Goal: Information Seeking & Learning: Learn about a topic

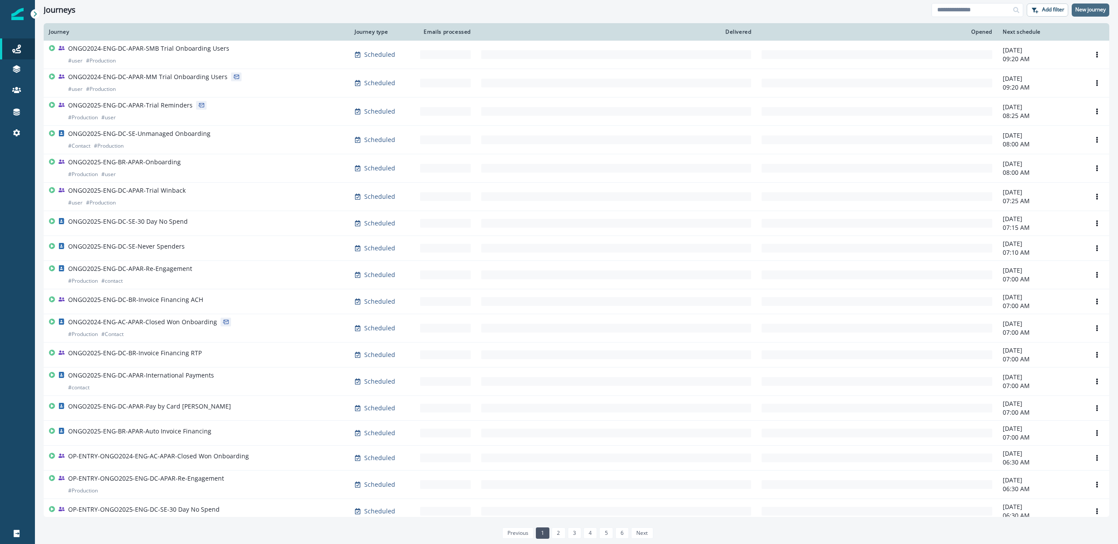
click at [1083, 3] on button "New journey" at bounding box center [1091, 9] width 38 height 13
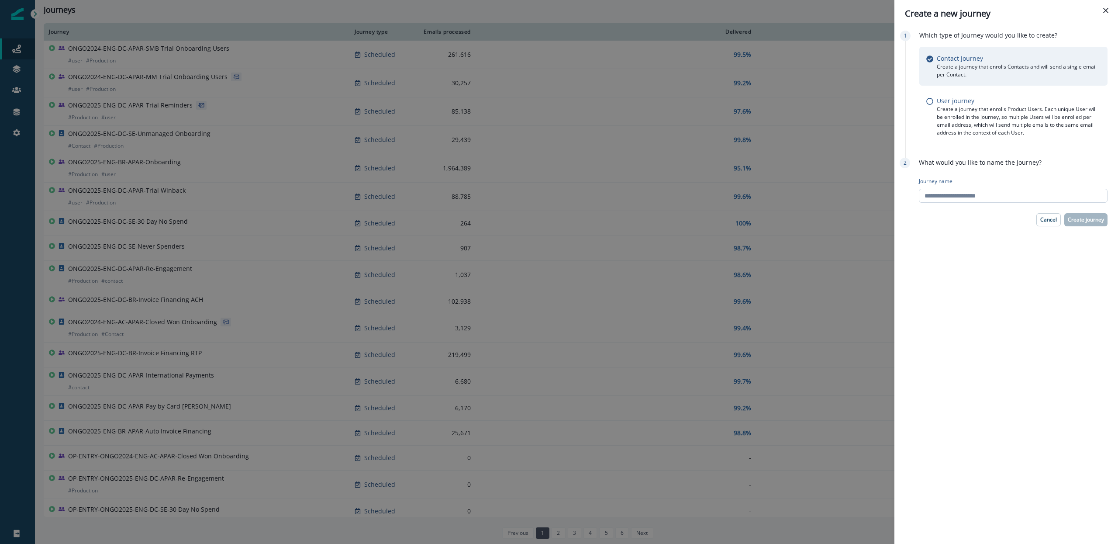
click at [1024, 197] on input "Journey name" at bounding box center [1013, 196] width 189 height 14
type input "*"
type input "*******"
click at [1075, 225] on button "Create journey" at bounding box center [1085, 219] width 43 height 13
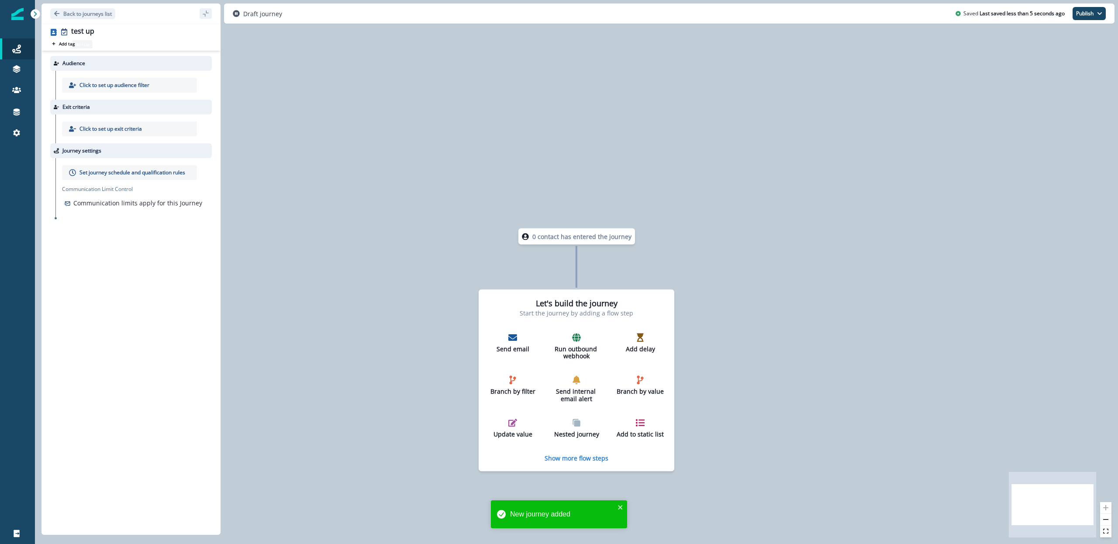
click at [96, 72] on div "Click to set up audience filter" at bounding box center [133, 85] width 156 height 29
click at [94, 91] on div "Click to set up audience filter" at bounding box center [129, 85] width 135 height 15
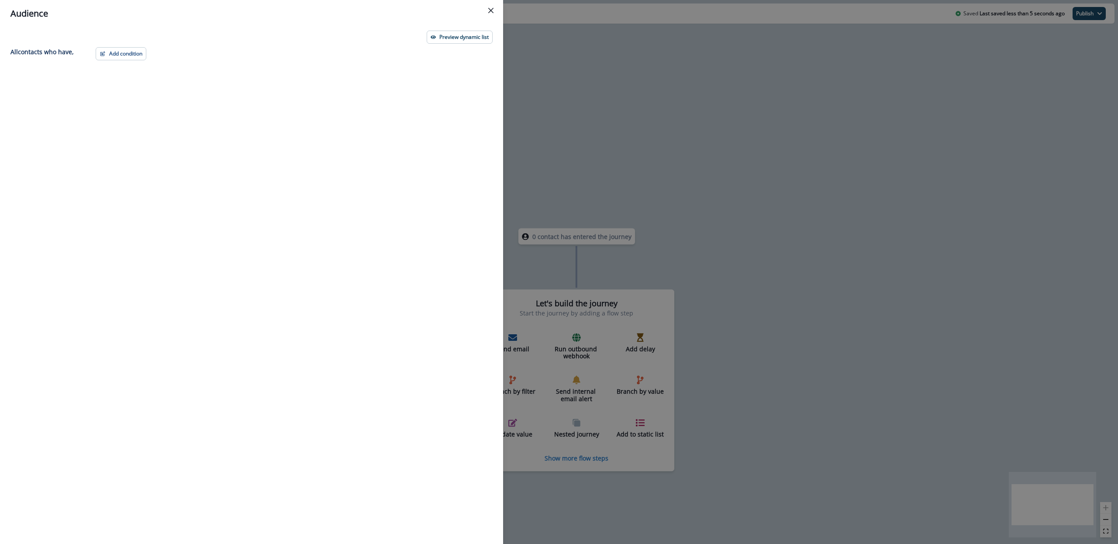
click at [134, 40] on div "Preview dynamic list" at bounding box center [251, 37] width 482 height 13
click at [129, 52] on button "Add condition" at bounding box center [121, 53] width 51 height 13
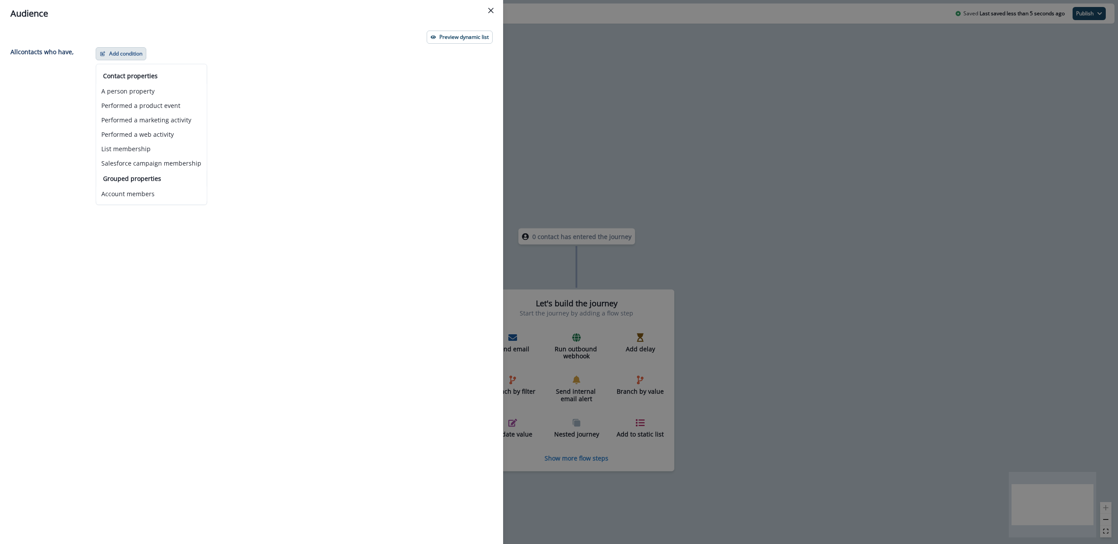
click at [153, 80] on p "Contact properties" at bounding box center [151, 75] width 97 height 9
click at [153, 90] on button "A person property" at bounding box center [151, 91] width 110 height 14
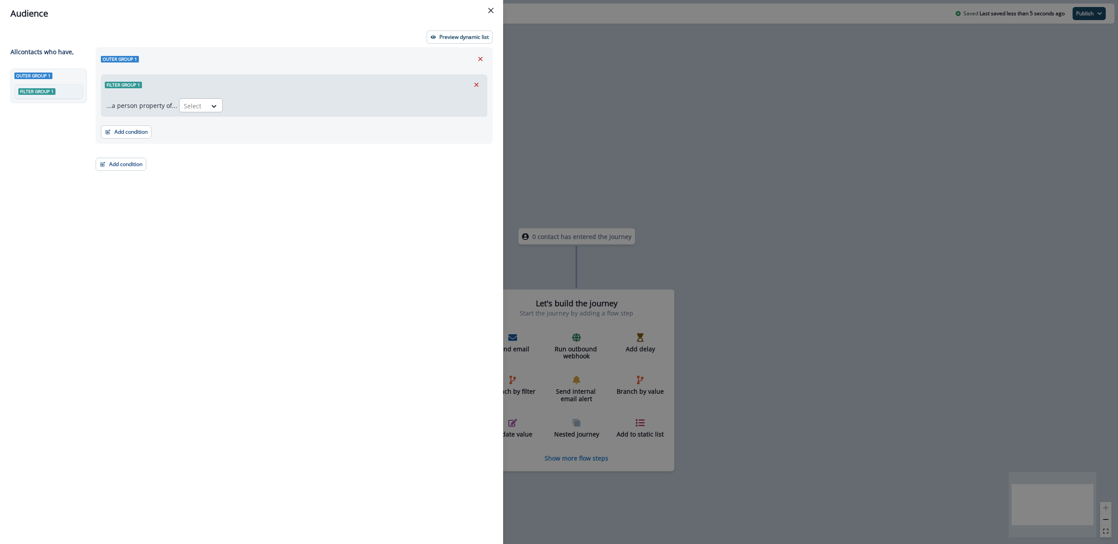
click at [201, 110] on div "Select" at bounding box center [192, 106] width 27 height 14
click at [137, 131] on button "Add condition" at bounding box center [126, 131] width 51 height 13
click at [144, 186] on button "Performed a product event" at bounding box center [156, 183] width 110 height 14
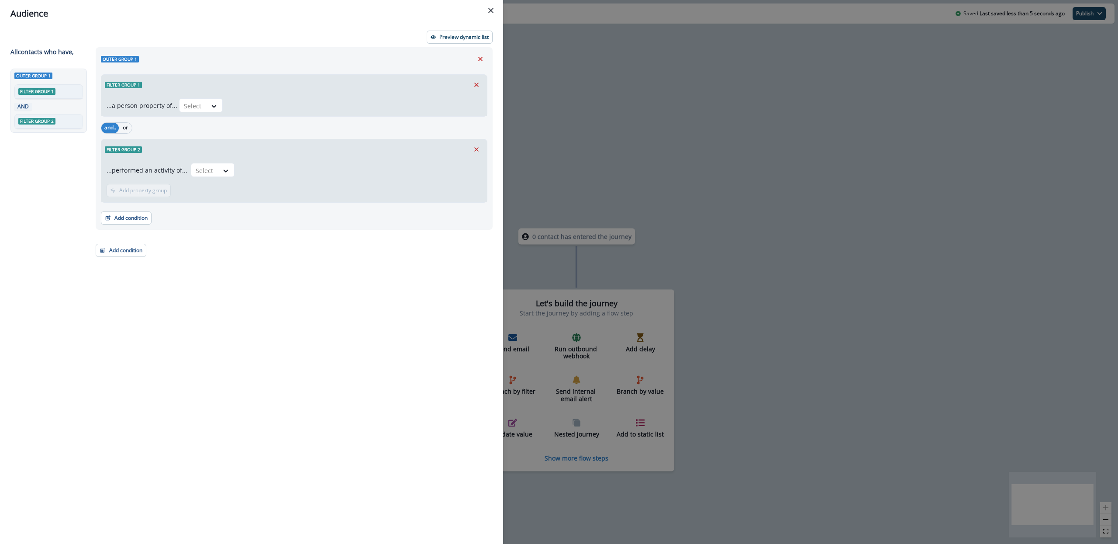
click at [194, 154] on div "Filter group 2" at bounding box center [294, 149] width 386 height 20
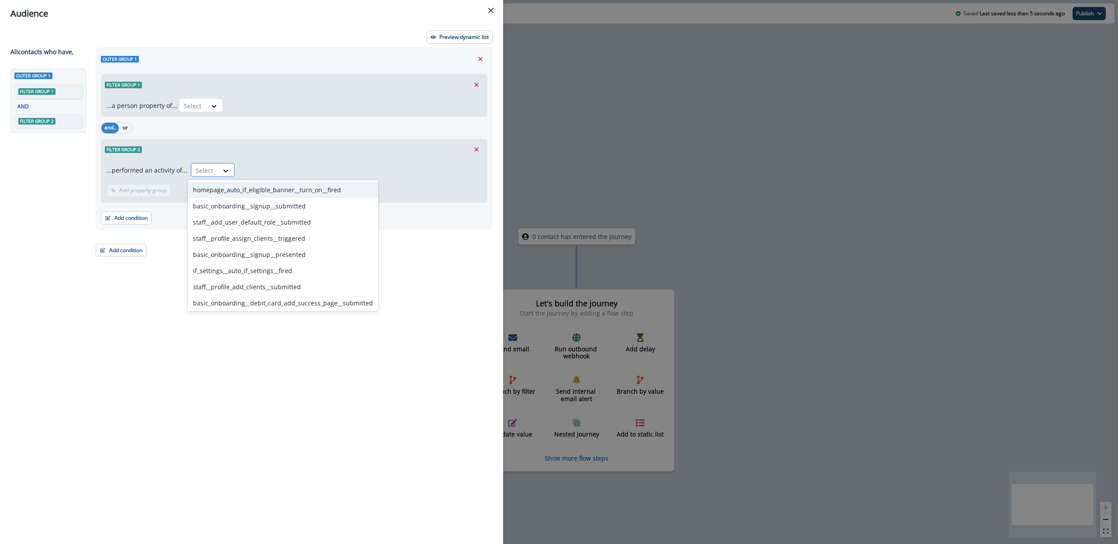
click at [206, 169] on div at bounding box center [205, 170] width 18 height 11
click at [191, 165] on div "Select" at bounding box center [204, 170] width 27 height 14
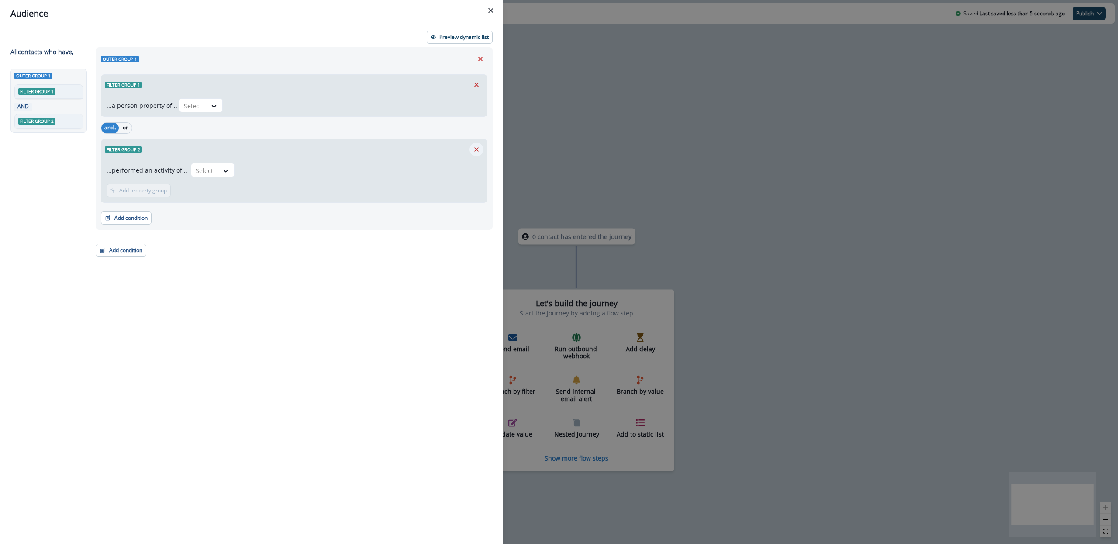
click at [476, 150] on icon "Remove" at bounding box center [476, 149] width 4 height 4
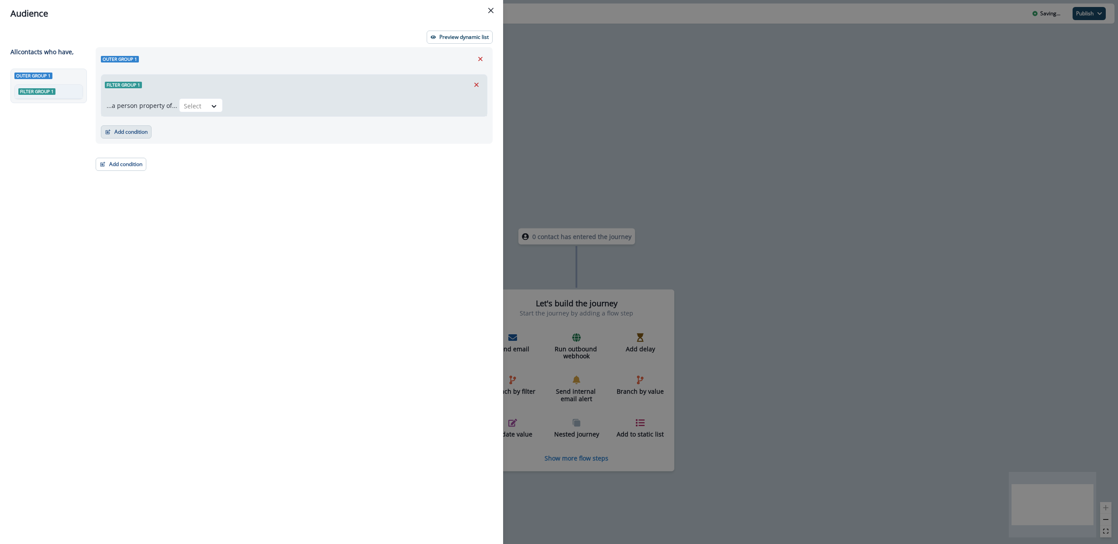
click at [131, 135] on button "Add condition" at bounding box center [126, 131] width 51 height 13
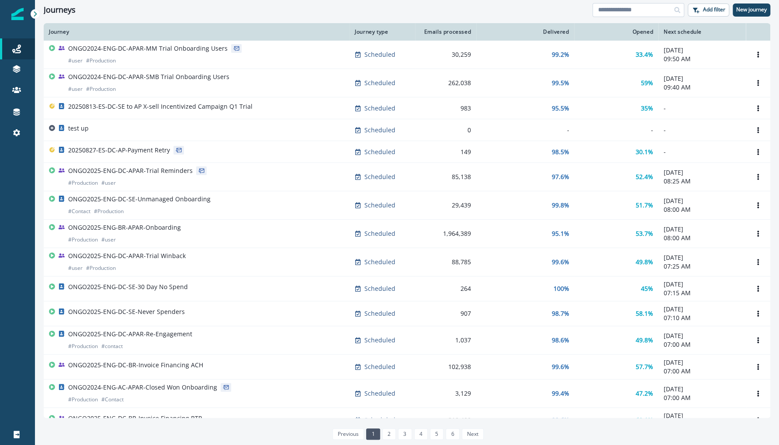
click at [642, 5] on input at bounding box center [638, 10] width 92 height 14
type input "******"
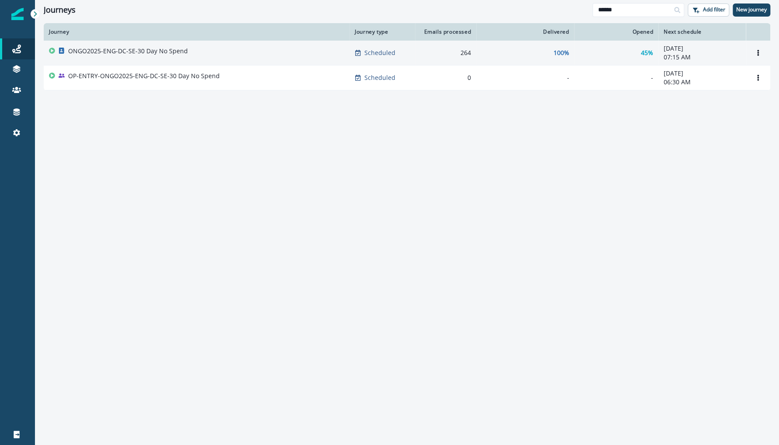
click at [190, 50] on div "ONGO2025-ENG-DC-SE-30 Day No Spend" at bounding box center [196, 53] width 295 height 12
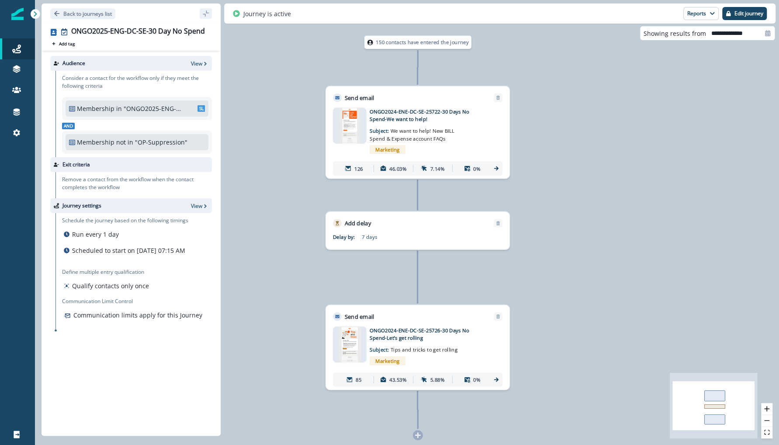
click at [102, 290] on p "Qualify contacts only once" at bounding box center [110, 285] width 77 height 9
click at [193, 207] on p "View" at bounding box center [196, 205] width 11 height 7
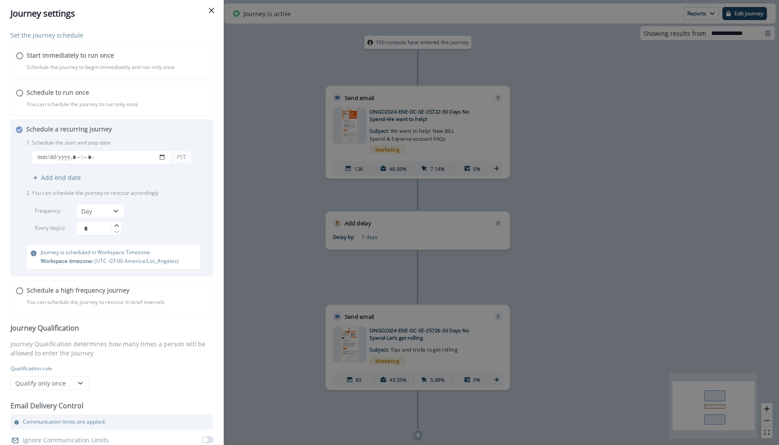
scroll to position [4, 0]
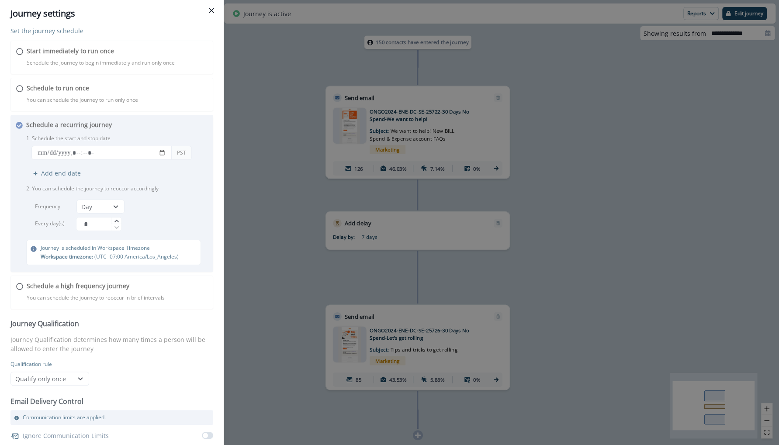
click at [227, 200] on div "Journey settings Set the journey schedule Start immediately to run once Schedul…" at bounding box center [389, 222] width 779 height 445
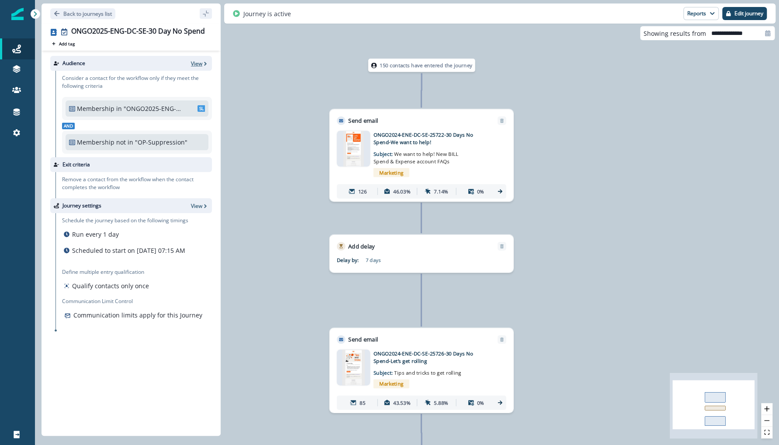
click at [191, 61] on p "View" at bounding box center [196, 63] width 11 height 7
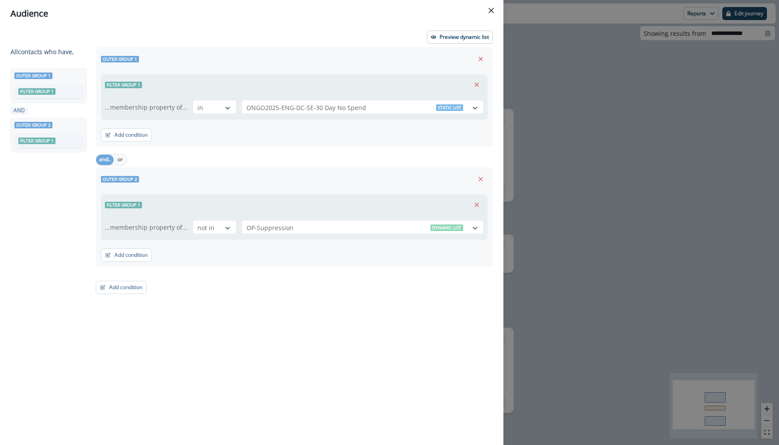
click at [552, 73] on div "Audience Preview dynamic list All contact s who have, Outer group 1 Filter grou…" at bounding box center [389, 222] width 779 height 445
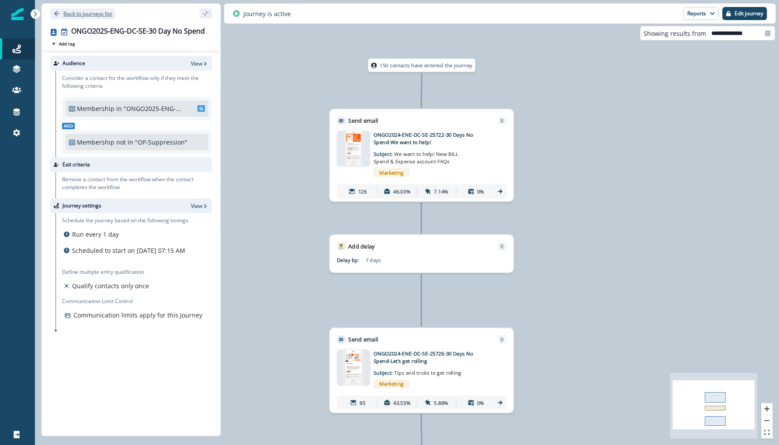
click at [80, 12] on p "Back to journeys list" at bounding box center [87, 13] width 48 height 7
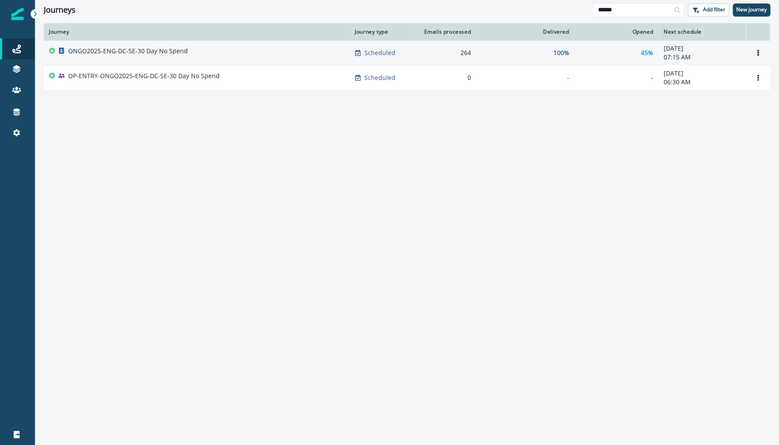
click at [141, 55] on p "ONGO2025-ENG-DC-SE-30 Day No Spend" at bounding box center [128, 51] width 120 height 9
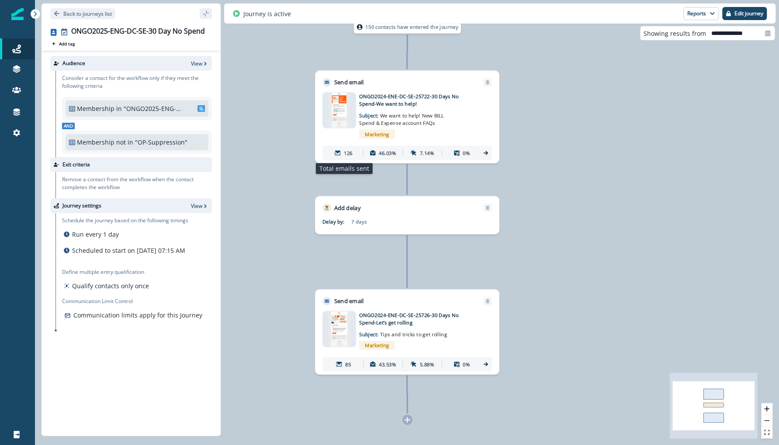
click at [341, 149] on div "126" at bounding box center [343, 152] width 36 height 13
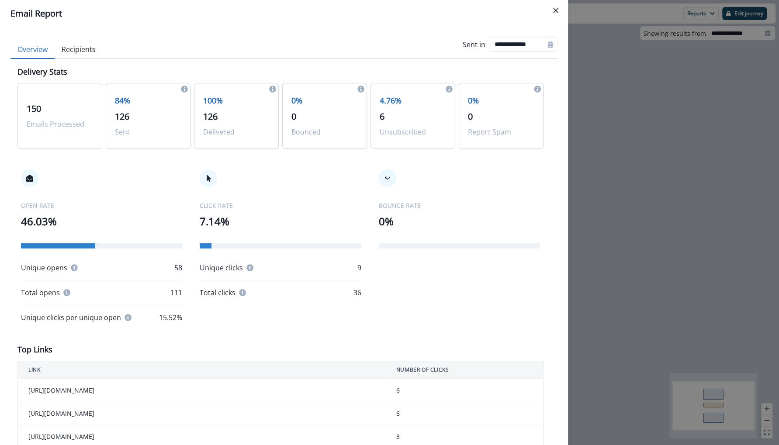
click at [576, 96] on div "**********" at bounding box center [389, 222] width 779 height 445
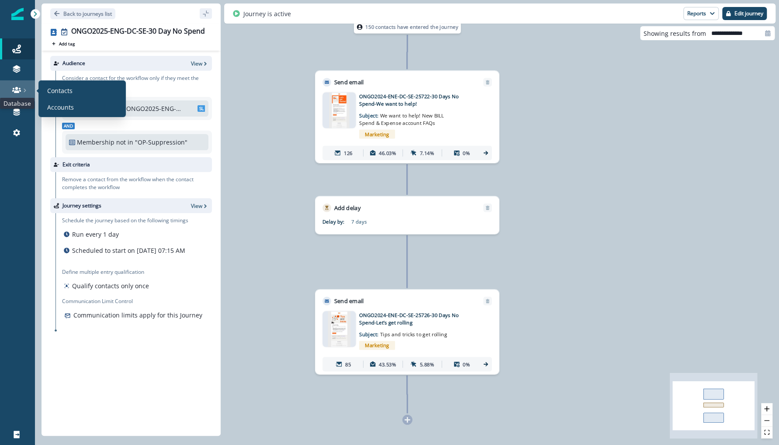
click at [17, 93] on icon at bounding box center [16, 90] width 9 height 9
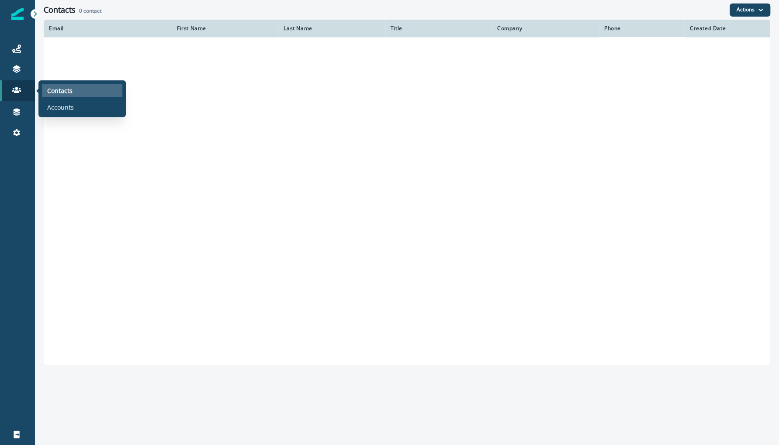
click at [58, 94] on p "Contacts" at bounding box center [59, 90] width 25 height 9
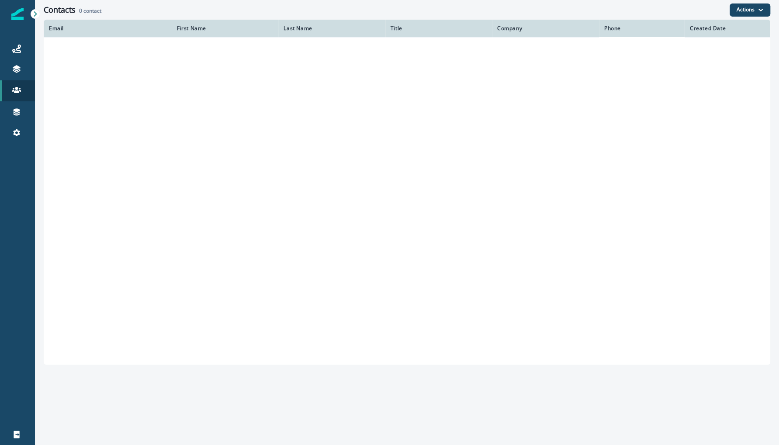
click at [670, 11] on div "Contacts 0 contact" at bounding box center [387, 10] width 686 height 10
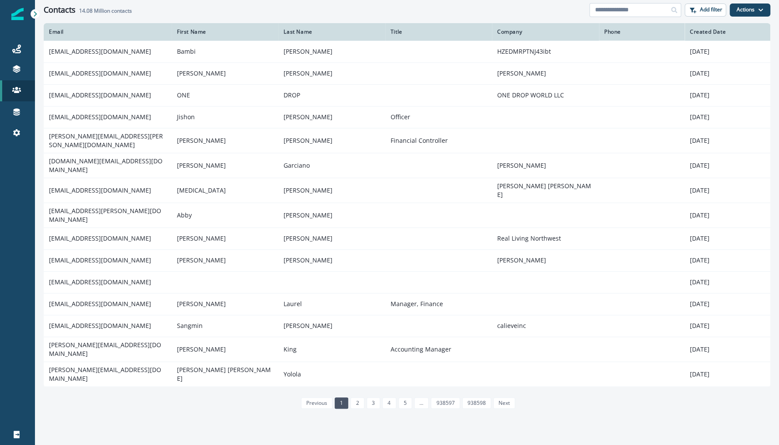
click at [655, 11] on input at bounding box center [635, 10] width 92 height 14
paste input "**********"
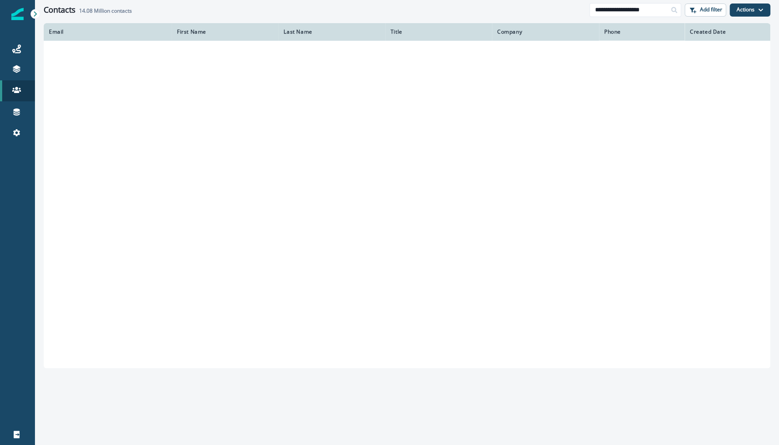
type input "**********"
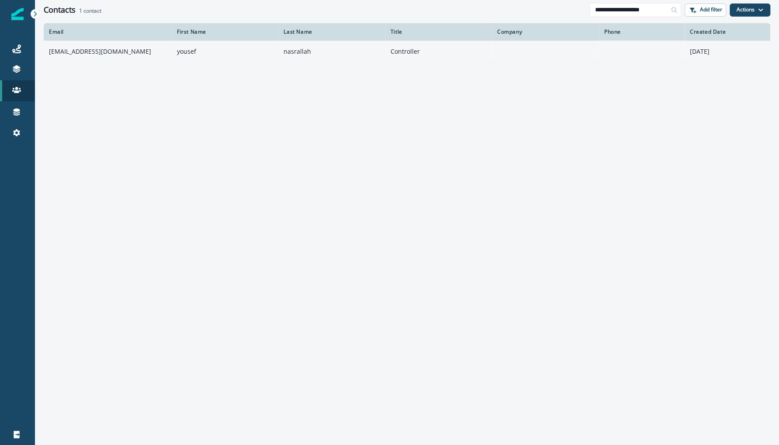
click at [94, 48] on td "yousefn@valuewds.com" at bounding box center [108, 52] width 128 height 22
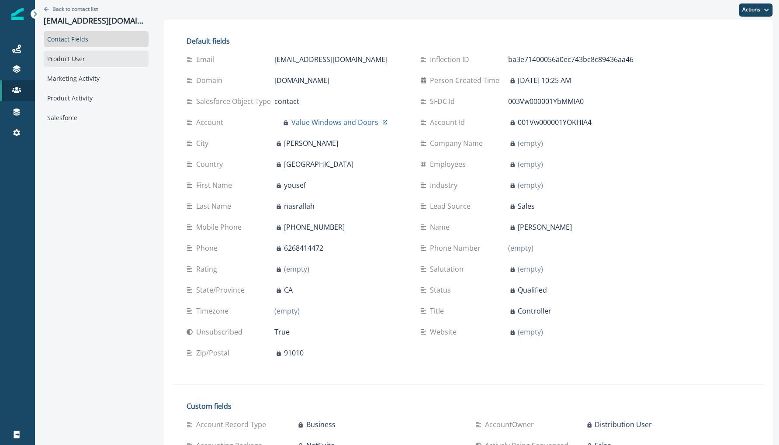
click at [97, 59] on div "Product User" at bounding box center [96, 59] width 105 height 16
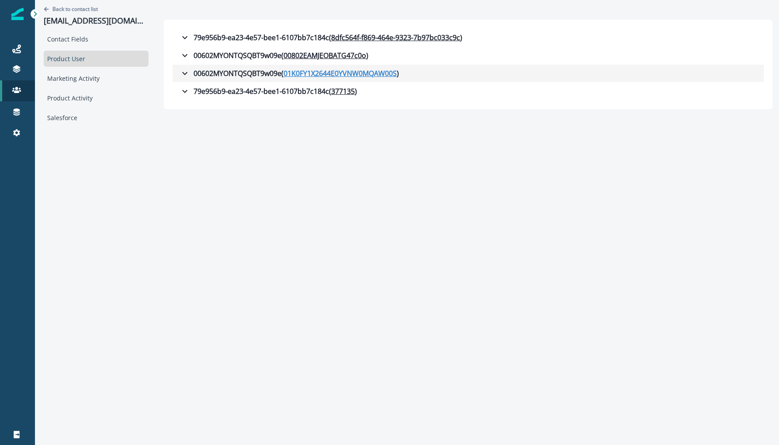
click at [333, 72] on u "01K0FY1X2644E0YVNW0MQAW00S" at bounding box center [339, 73] width 113 height 10
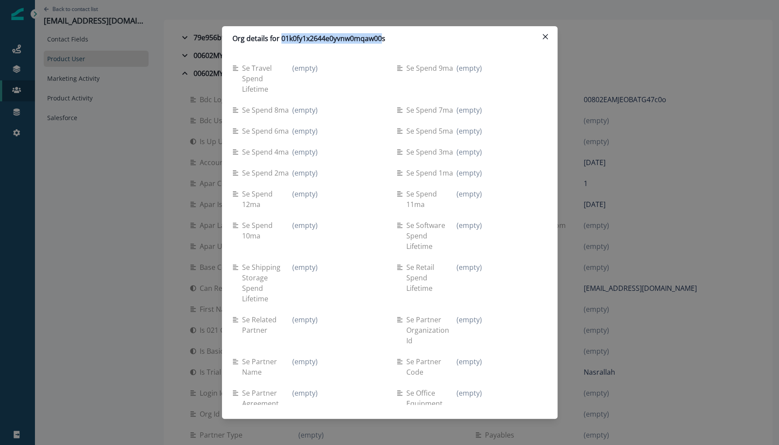
drag, startPoint x: 281, startPoint y: 41, endPoint x: 380, endPoint y: 43, distance: 99.1
click at [380, 43] on p "Org details for 01k0fy1x2644e0yvnw0mqaw00s" at bounding box center [308, 38] width 153 height 10
click at [602, 69] on div "Org details for 01k0fy1x2644e0yvnw0mqaw00s Se travel spend lifetime (empty) Se …" at bounding box center [389, 222] width 779 height 445
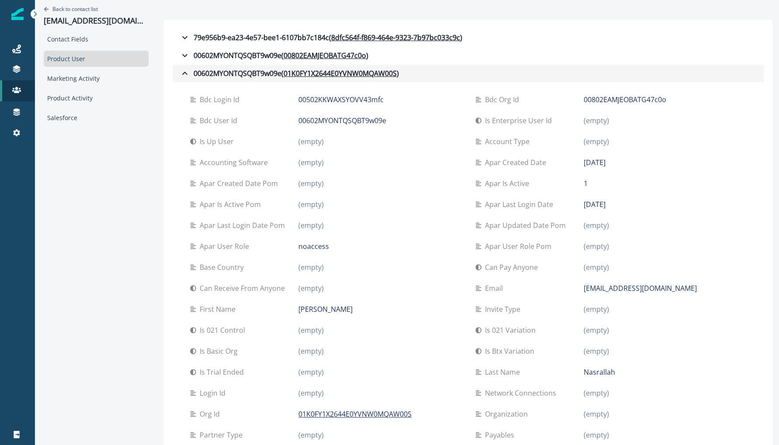
click at [179, 71] on icon "button" at bounding box center [184, 73] width 10 height 10
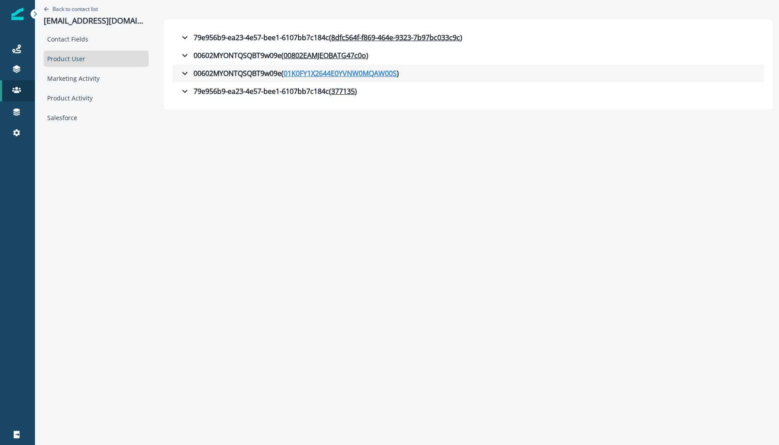
click at [345, 71] on u "01K0FY1X2644E0YVNW0MQAW00S" at bounding box center [339, 73] width 113 height 10
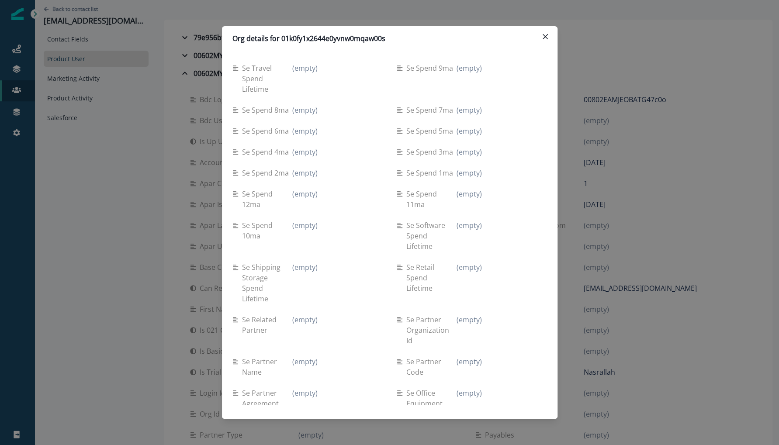
click at [357, 38] on p "Org details for 01k0fy1x2644e0yvnw0mqaw00s" at bounding box center [308, 38] width 153 height 10
copy p "01k0fy1x2644e0yvnw0mqaw00s"
click at [169, 68] on div "Org details for 01k0fy1x2644e0yvnw0mqaw00s Se travel spend lifetime (empty) Se …" at bounding box center [389, 222] width 779 height 445
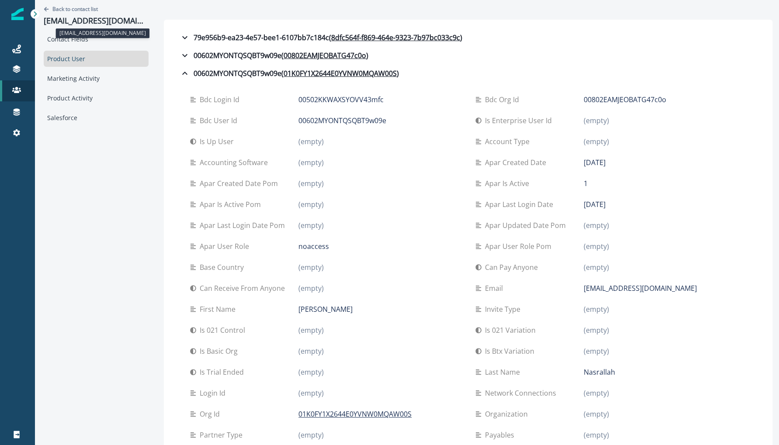
click at [77, 19] on p "yousefn@valuewds.com" at bounding box center [96, 21] width 105 height 10
copy p "yousefn@valuewds.com"
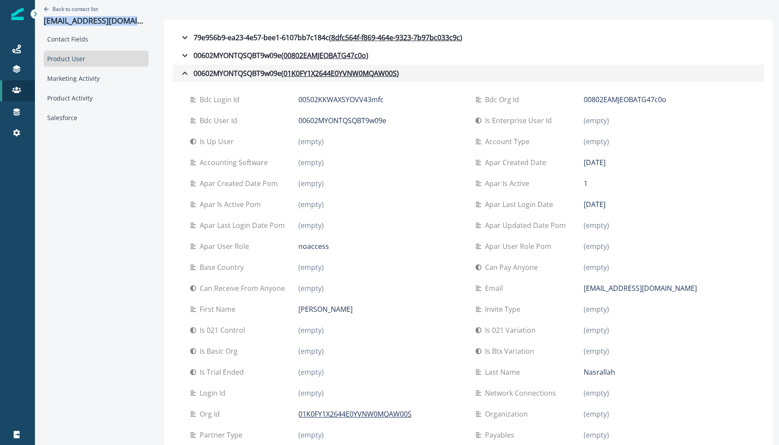
click at [172, 69] on button "00602MYONTQSQBT9w09e ( 01K0FY1X2644E0YVNW0MQAW00S )" at bounding box center [467, 73] width 591 height 17
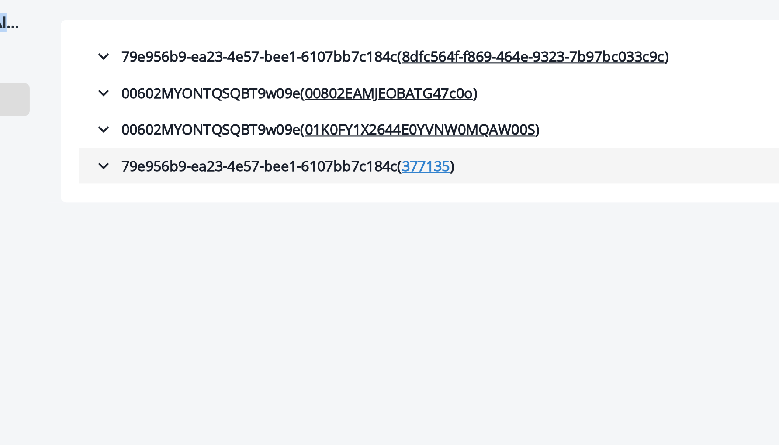
click at [335, 90] on u "377135" at bounding box center [343, 91] width 24 height 10
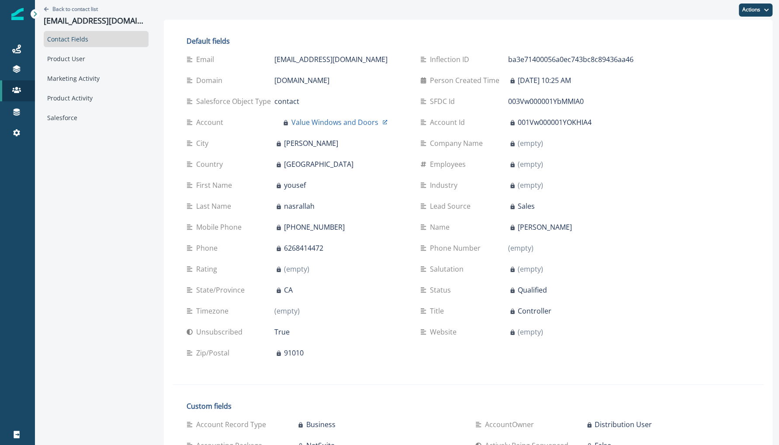
click at [87, 13] on div "Back to contact list yousefn@valuewds.com" at bounding box center [96, 15] width 105 height 31
click at [87, 5] on p "Back to contact list" at bounding box center [74, 8] width 45 height 7
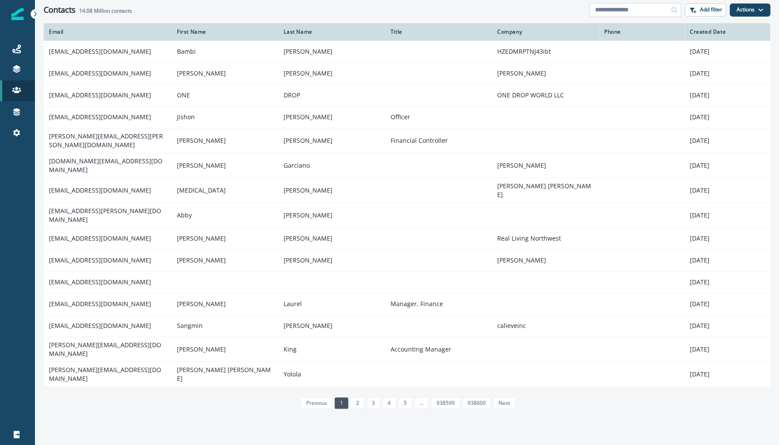
click at [649, 5] on input at bounding box center [635, 10] width 92 height 14
paste input "**********"
type input "**********"
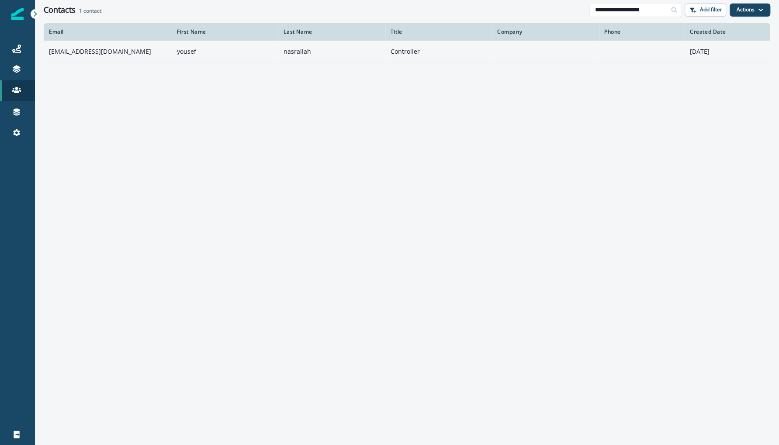
click at [137, 48] on td "yousefn@valuewds.com" at bounding box center [108, 52] width 128 height 22
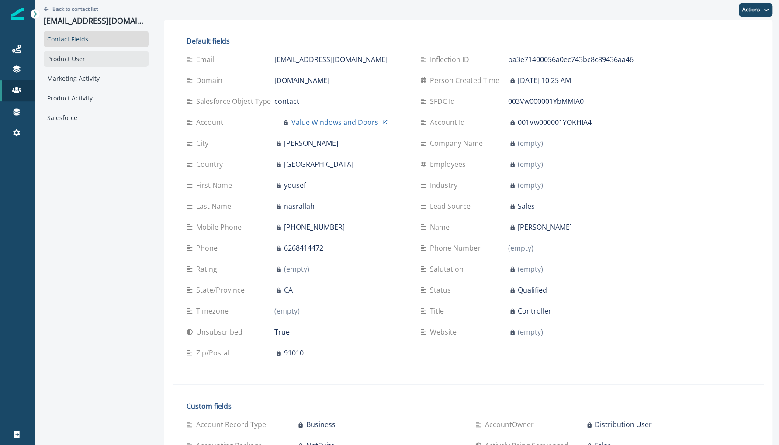
click at [99, 65] on div "Product User" at bounding box center [96, 59] width 105 height 16
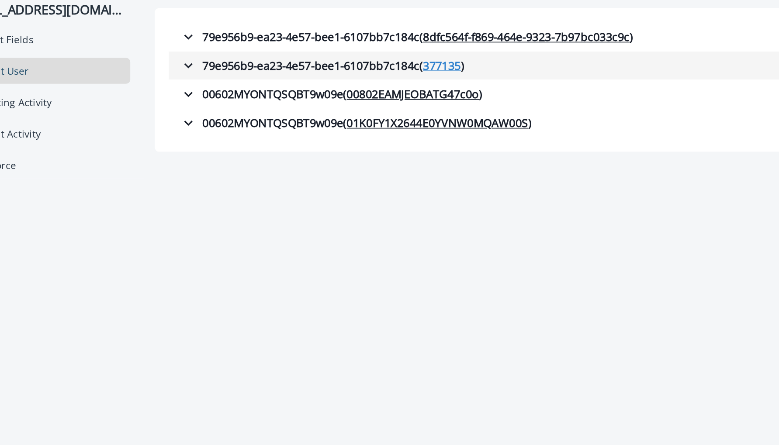
click at [331, 54] on u "377135" at bounding box center [343, 55] width 24 height 10
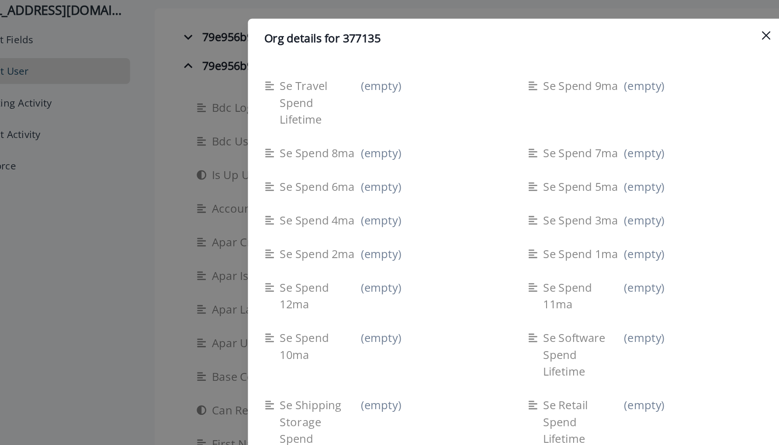
click at [310, 118] on div "Se spend 8ma (empty)" at bounding box center [307, 110] width 150 height 21
click at [543, 39] on icon "Close" at bounding box center [544, 36] width 5 height 5
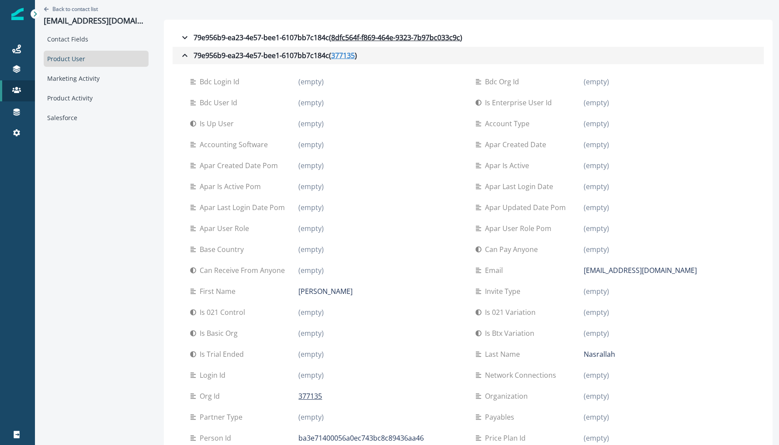
click at [335, 53] on u "377135" at bounding box center [343, 55] width 24 height 10
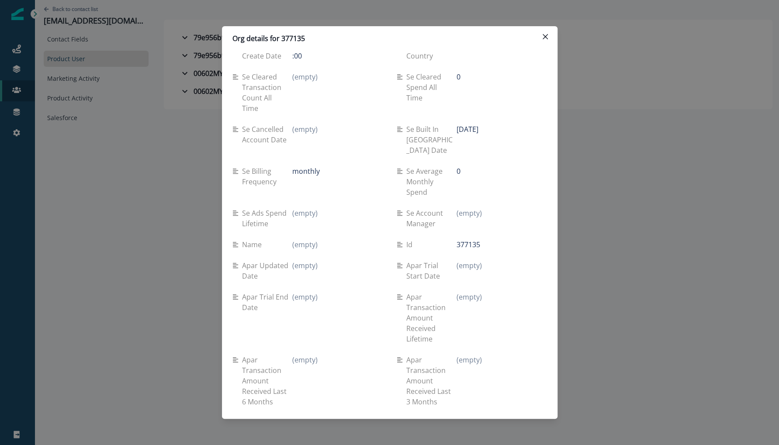
scroll to position [1016, 0]
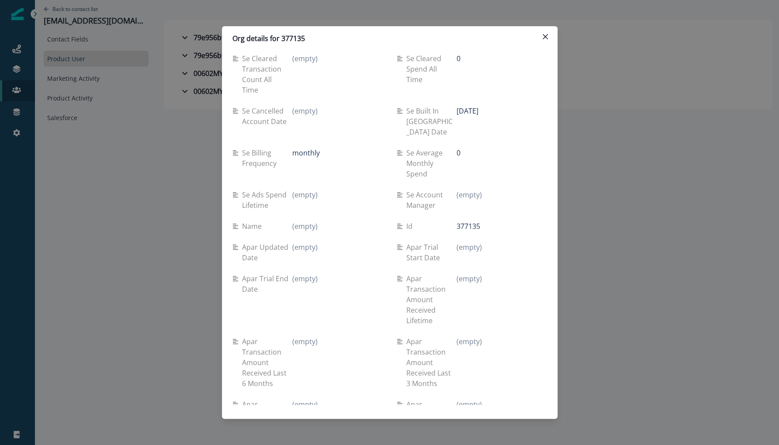
click at [458, 106] on p "2025-07-18" at bounding box center [467, 111] width 22 height 10
drag, startPoint x: 458, startPoint y: 99, endPoint x: 511, endPoint y: 100, distance: 53.7
click at [511, 106] on div "2025-07-18" at bounding box center [501, 111] width 90 height 10
click at [294, 34] on p "Org details for 377135" at bounding box center [268, 38] width 72 height 10
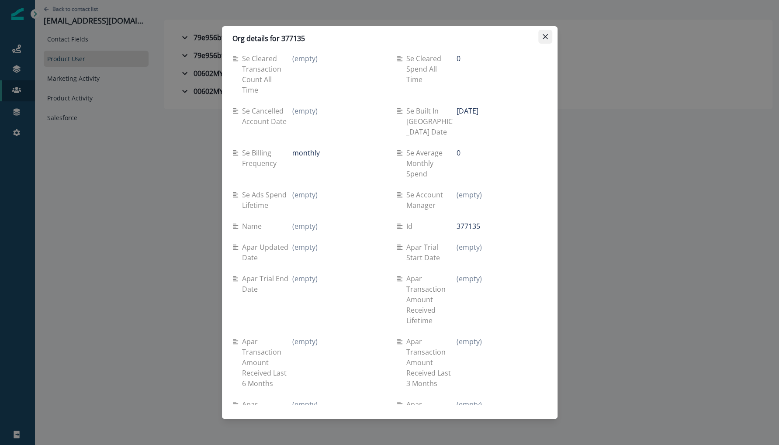
click at [543, 34] on icon "Close" at bounding box center [544, 36] width 5 height 5
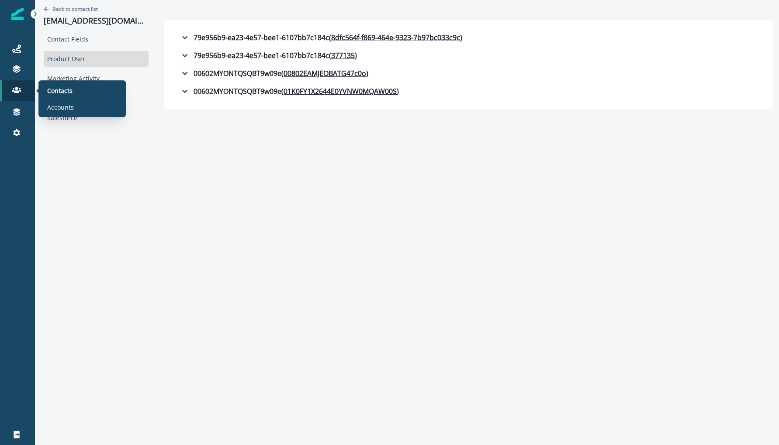
click at [76, 81] on section "Contacts Accounts" at bounding box center [81, 98] width 87 height 37
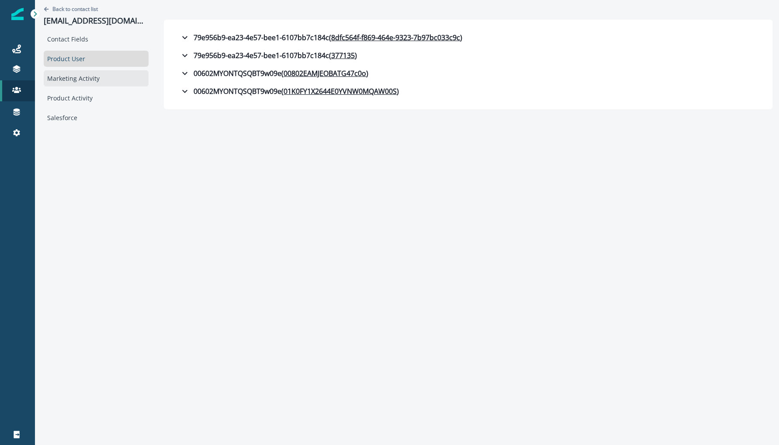
click at [79, 70] on div "Marketing Activity" at bounding box center [96, 78] width 105 height 16
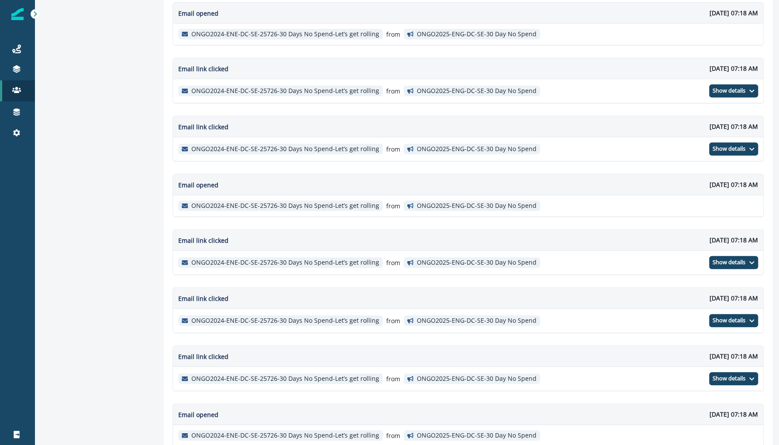
scroll to position [0, 0]
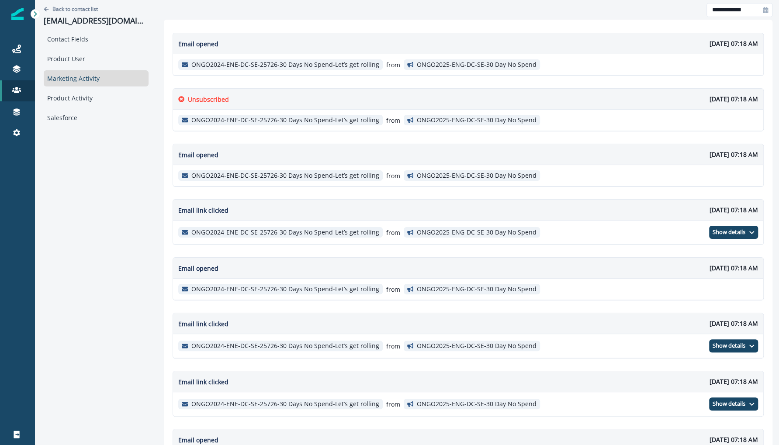
click at [767, 13] on div at bounding box center [765, 10] width 14 height 14
select select "*"
select select "****"
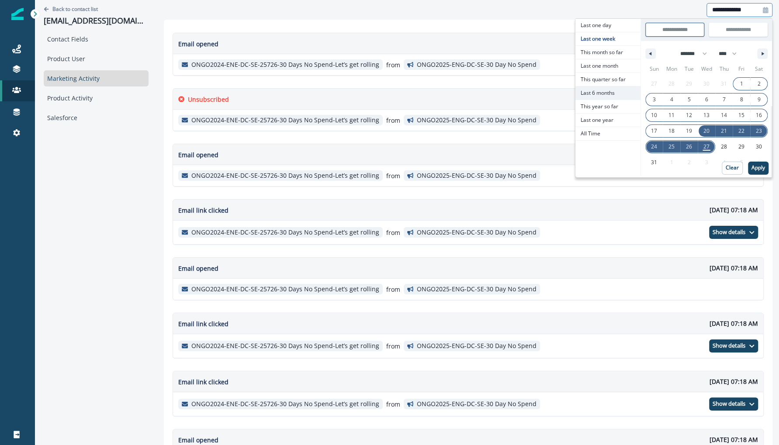
click at [607, 91] on span "Last 6 months" at bounding box center [607, 92] width 65 height 13
type input "**********"
select select "*"
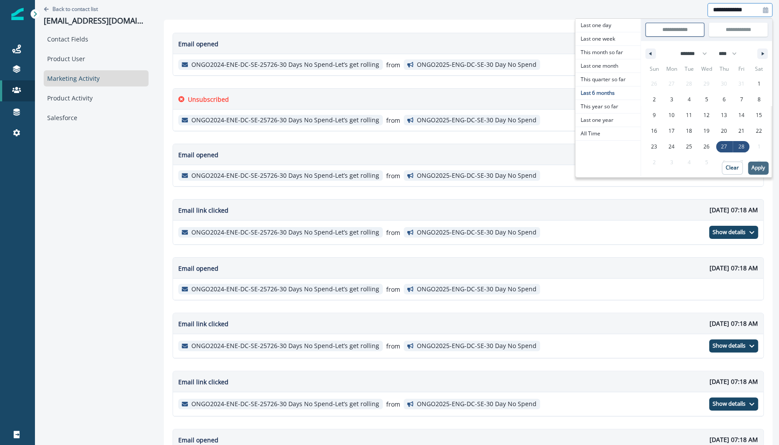
click at [756, 166] on p "Apply" at bounding box center [758, 168] width 14 height 6
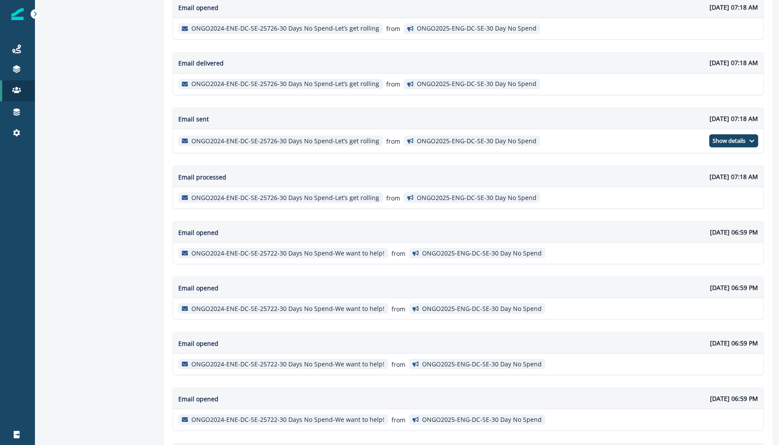
scroll to position [1282, 0]
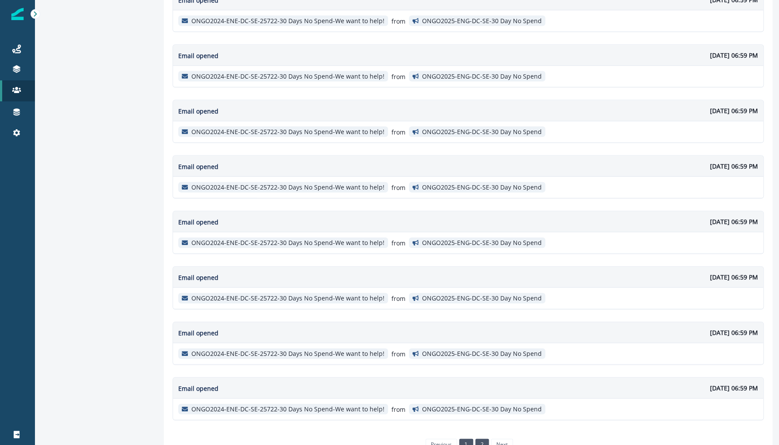
click at [475, 439] on link "2" at bounding box center [482, 444] width 14 height 11
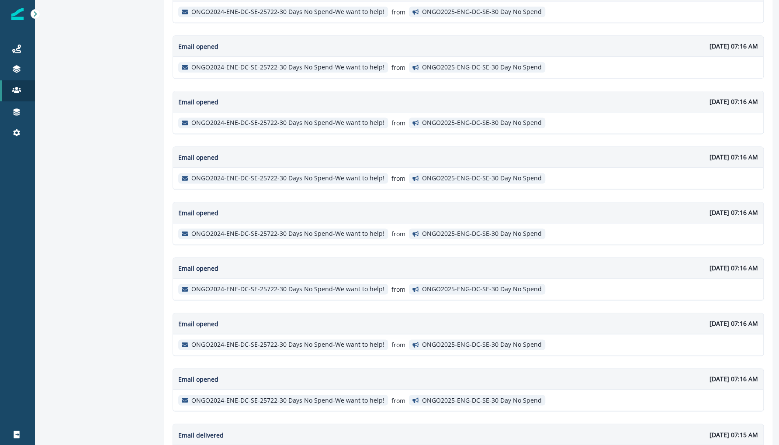
scroll to position [945, 0]
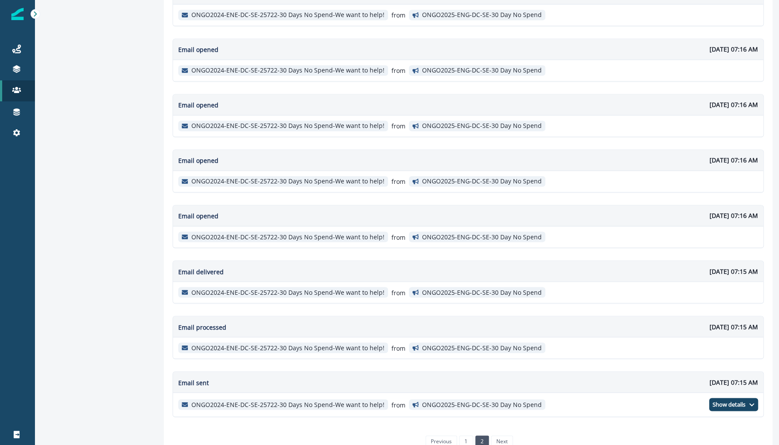
click at [500, 435] on li "next" at bounding box center [501, 440] width 24 height 11
click at [495, 435] on li "next" at bounding box center [501, 440] width 24 height 11
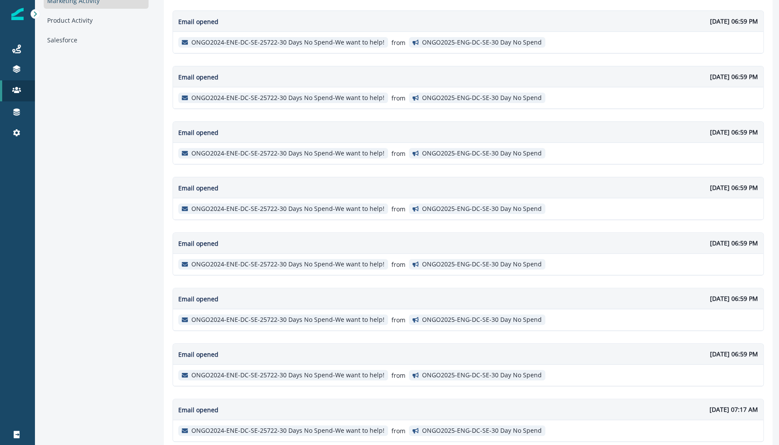
scroll to position [0, 0]
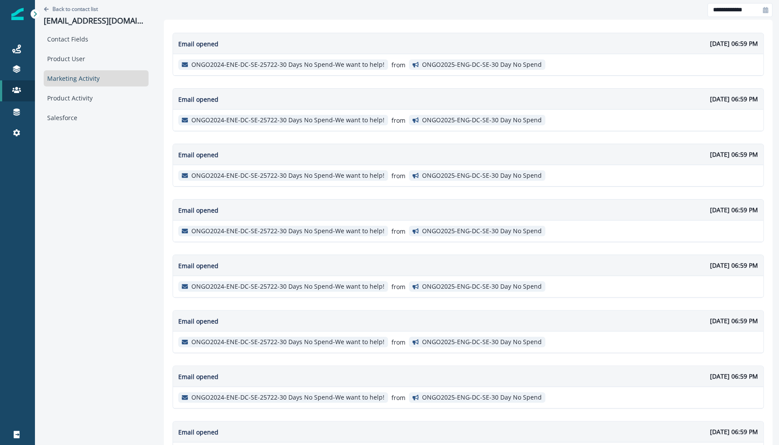
click at [759, 9] on div at bounding box center [765, 10] width 14 height 14
select select "*"
select select "****"
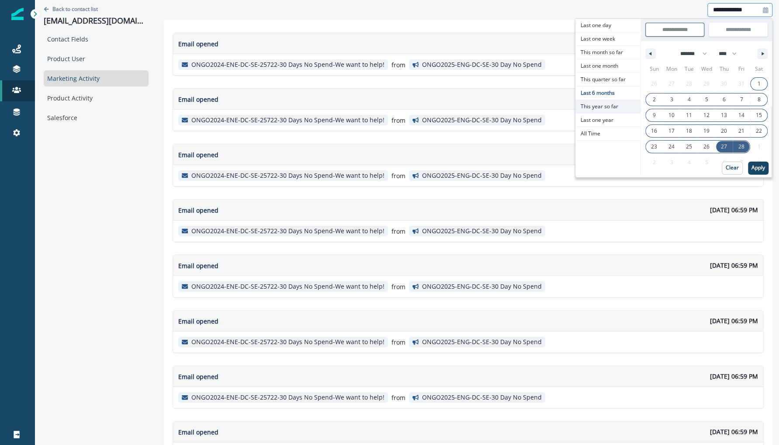
click at [616, 103] on span "This year so far" at bounding box center [607, 106] width 65 height 13
type input "**********"
select select "*"
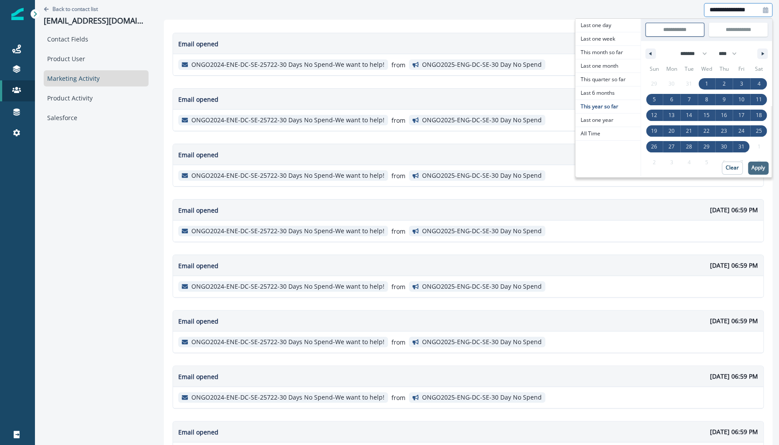
click at [755, 170] on p "Apply" at bounding box center [758, 168] width 14 height 6
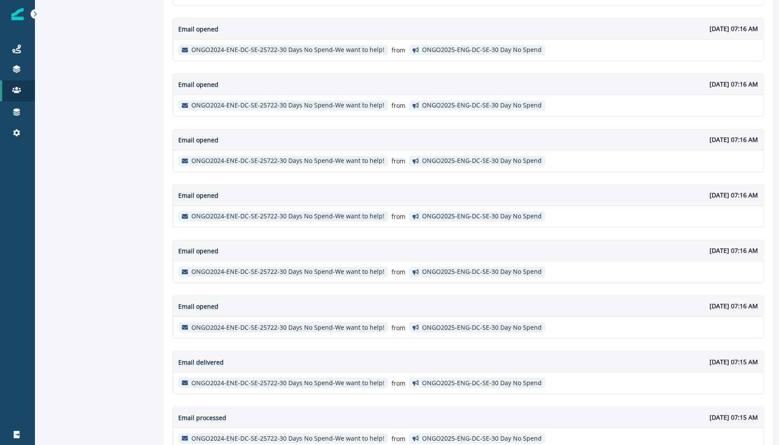
scroll to position [945, 0]
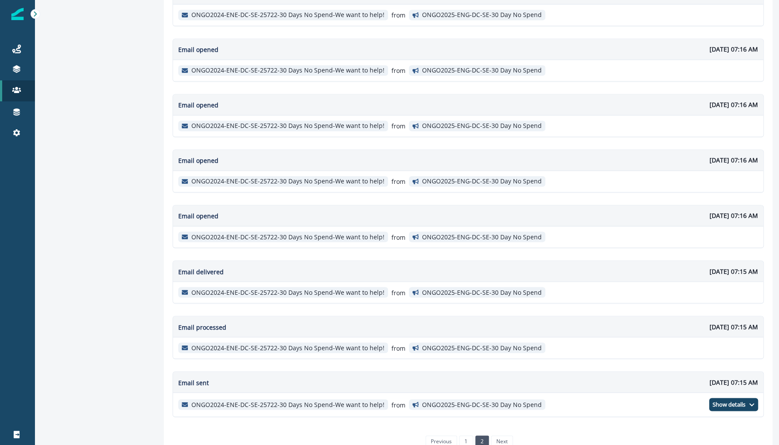
click at [493, 435] on li "next" at bounding box center [501, 440] width 24 height 11
click at [459, 435] on link "1" at bounding box center [466, 440] width 14 height 11
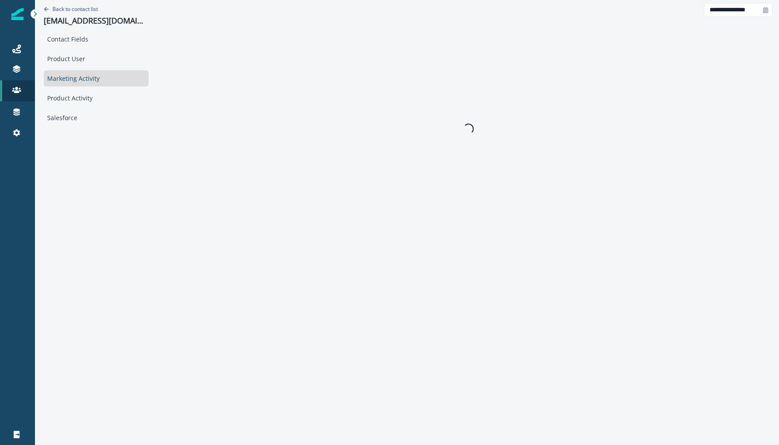
scroll to position [0, 0]
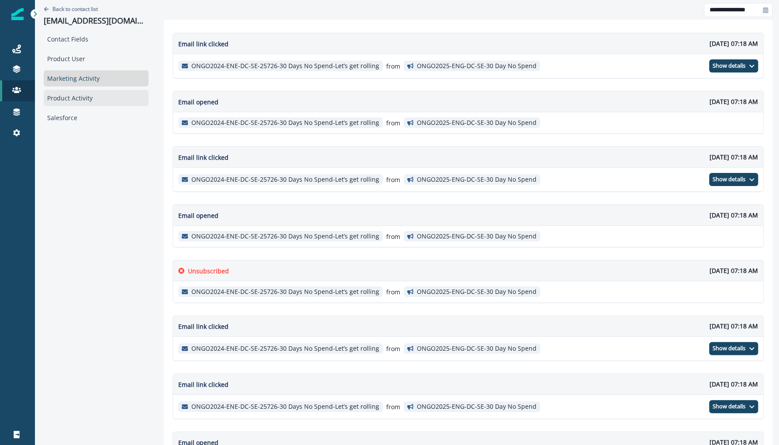
click at [117, 96] on div "Product Activity" at bounding box center [96, 98] width 105 height 16
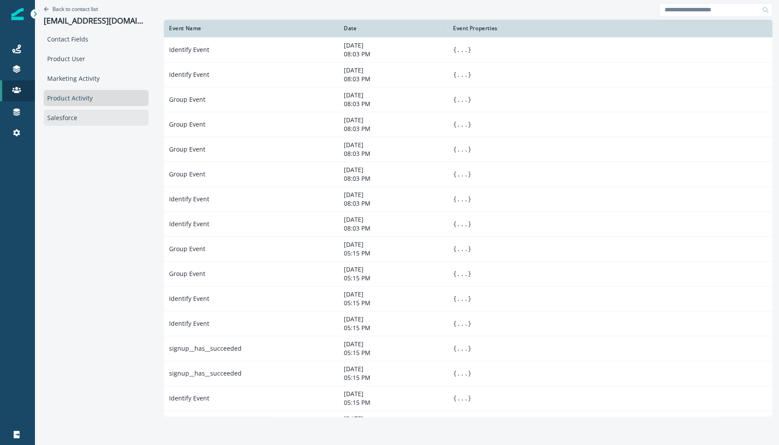
click at [100, 114] on div "Salesforce" at bounding box center [96, 118] width 105 height 16
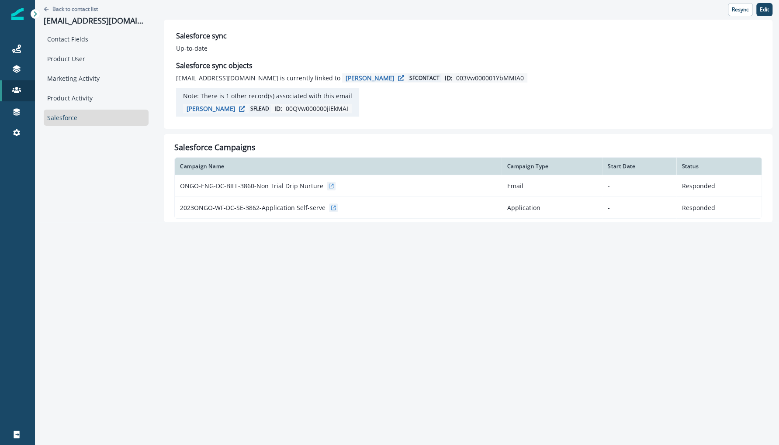
click at [345, 77] on p "Yousef nasrallah" at bounding box center [369, 78] width 49 height 8
click at [78, 83] on div "Marketing Activity" at bounding box center [96, 78] width 105 height 16
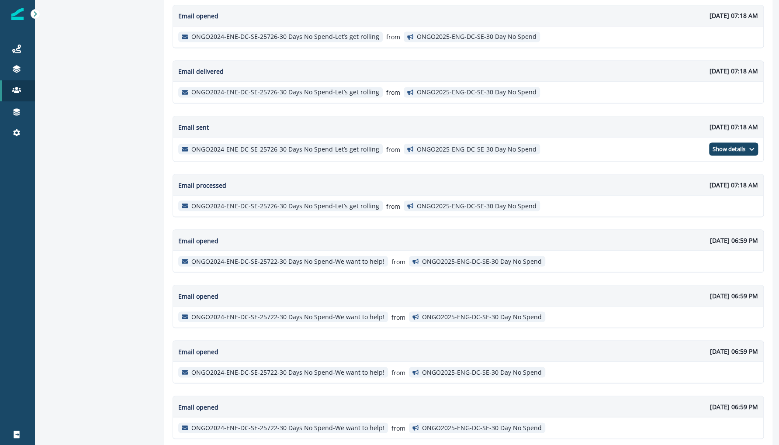
scroll to position [1282, 0]
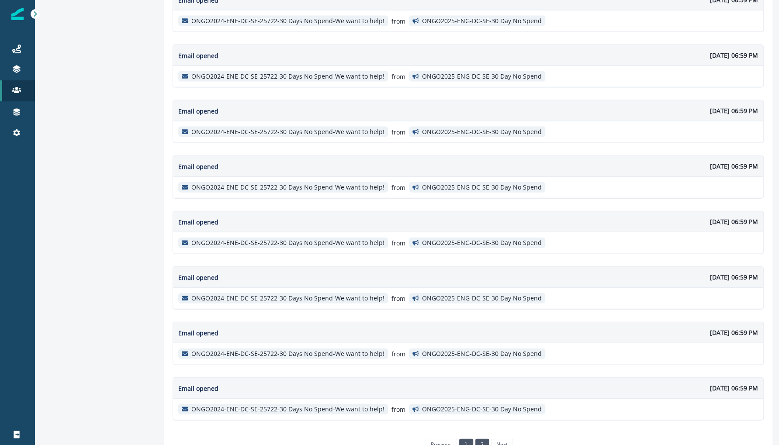
click at [475, 439] on link "2" at bounding box center [482, 444] width 14 height 11
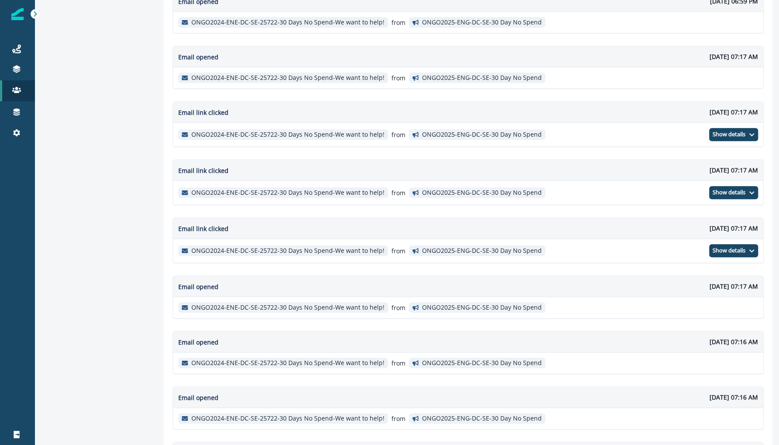
scroll to position [945, 0]
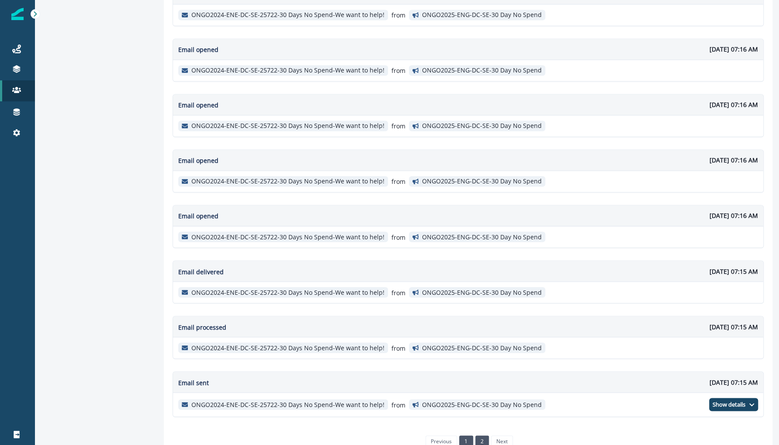
click at [460, 435] on link "1" at bounding box center [466, 440] width 14 height 11
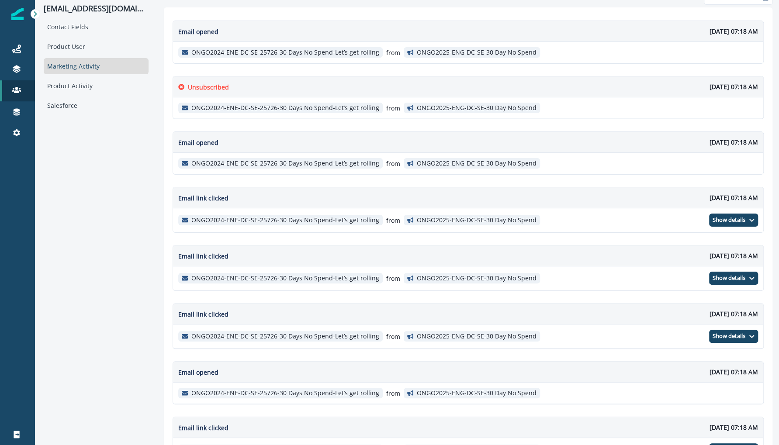
scroll to position [0, 0]
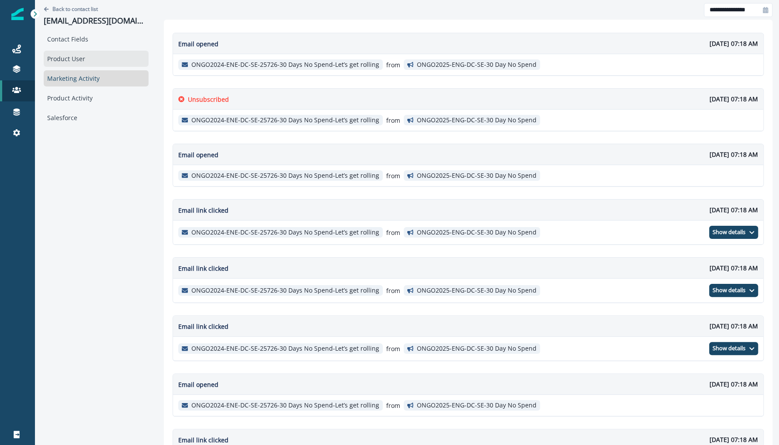
click at [87, 59] on div "Product User" at bounding box center [96, 59] width 105 height 16
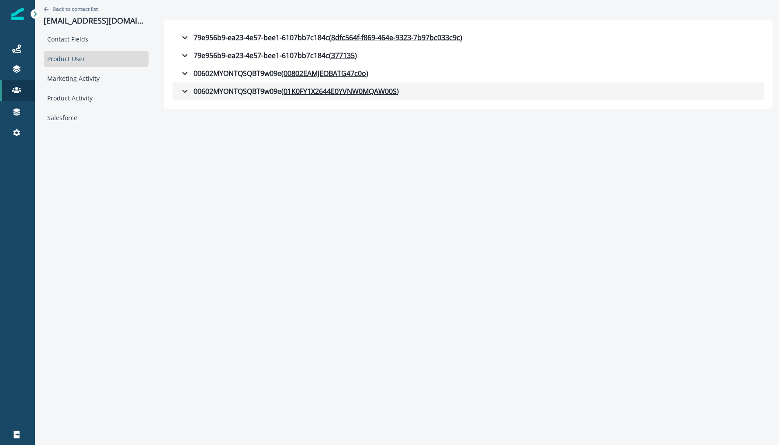
click at [179, 89] on icon "button" at bounding box center [184, 91] width 10 height 10
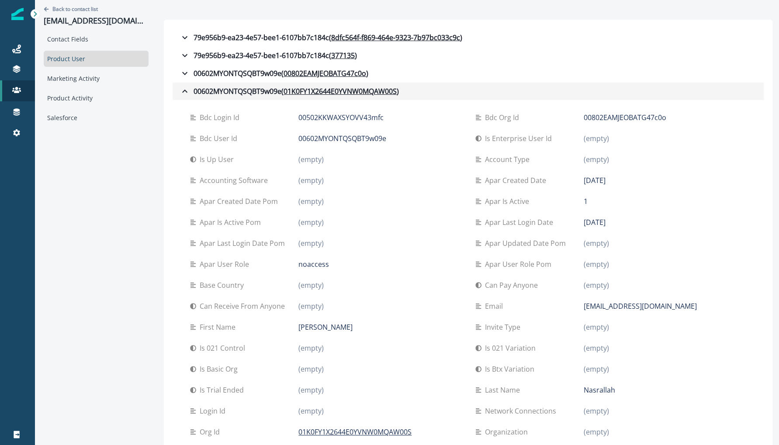
click at [179, 89] on icon "button" at bounding box center [184, 91] width 10 height 10
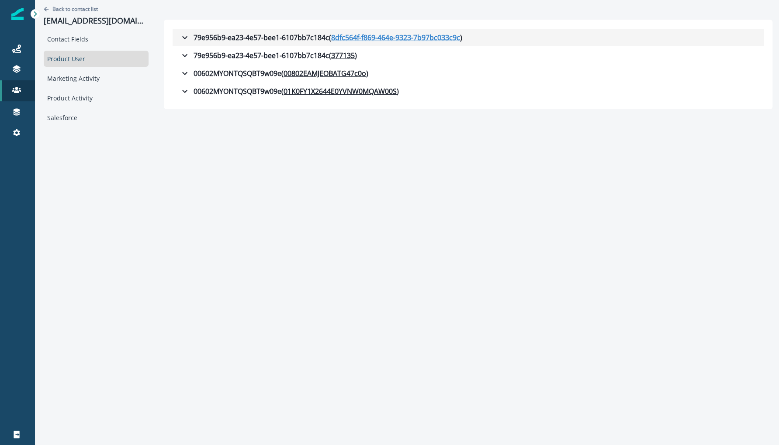
click at [340, 34] on u "8dfc564f-f869-464e-9323-7b97bc033c9c" at bounding box center [395, 37] width 129 height 10
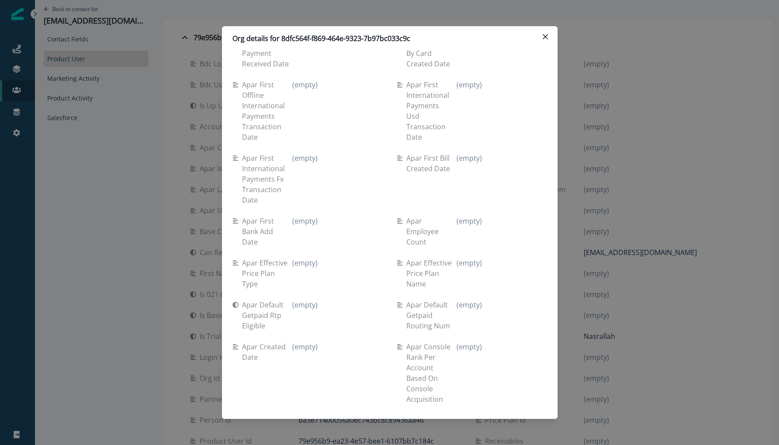
scroll to position [3588, 0]
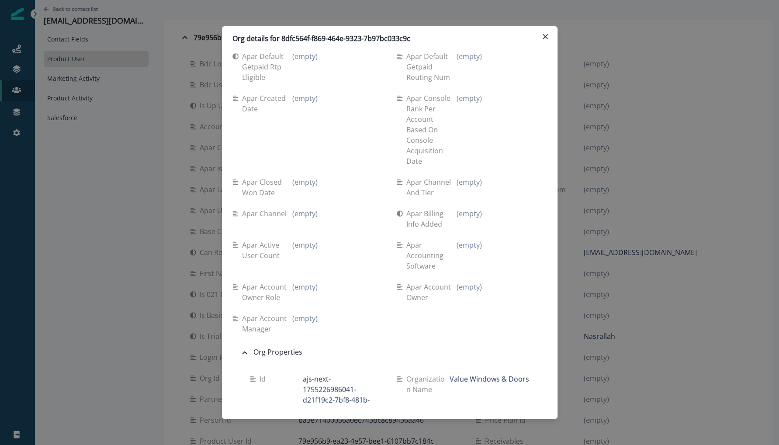
scroll to position [3817, 0]
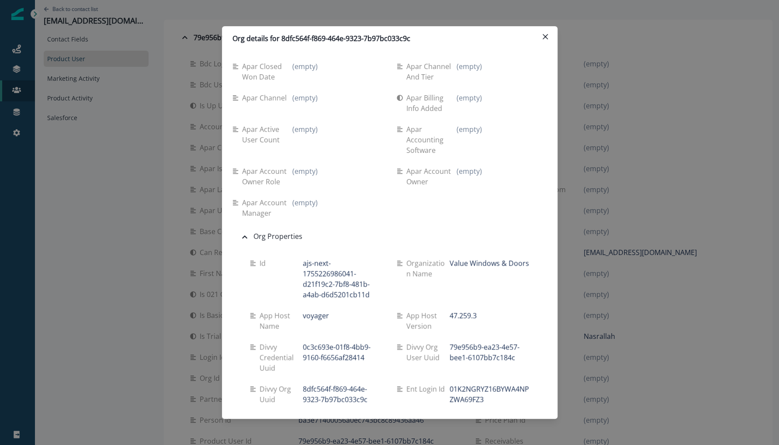
click at [570, 149] on div "Org details for 8dfc564f-f869-464e-9323-7b97bc033c9c Se travel spend lifetime (…" at bounding box center [389, 222] width 779 height 445
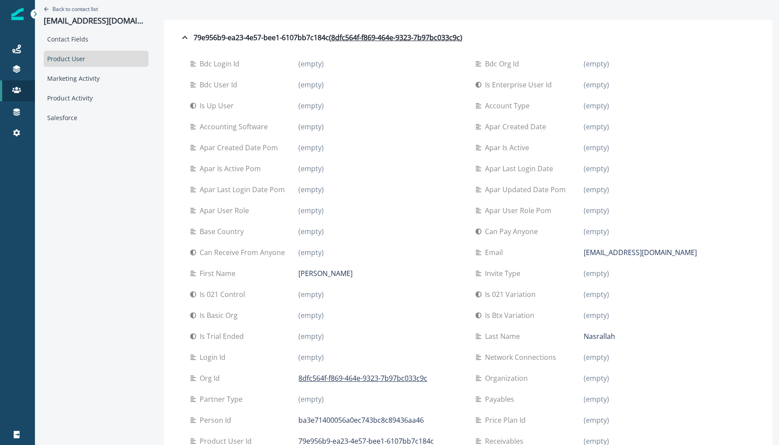
scroll to position [183, 0]
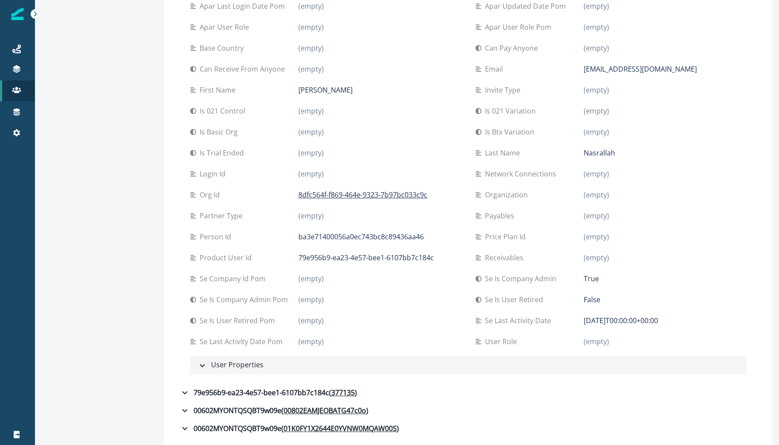
click at [197, 366] on div "User Properties" at bounding box center [230, 364] width 66 height 11
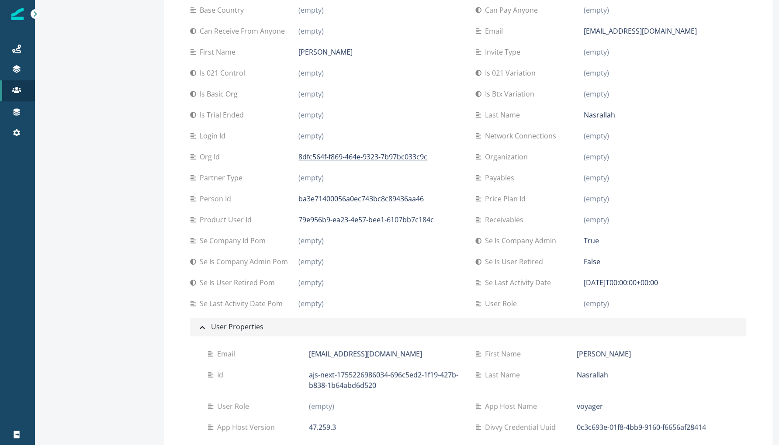
scroll to position [0, 0]
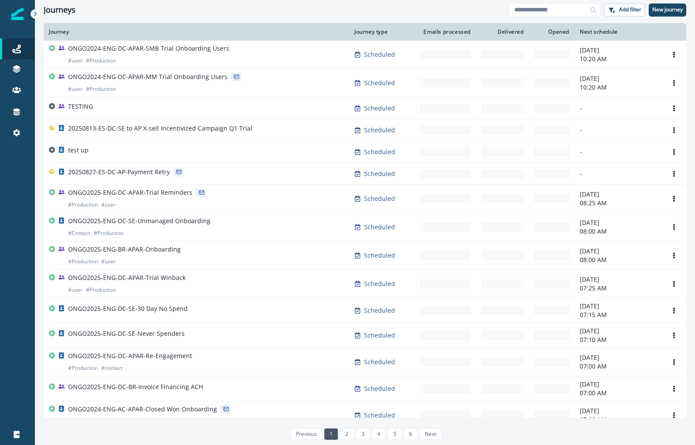
click at [39, 98] on div "Journey Journey type Emails processed Delivered Opened Next schedule ONGO2024-E…" at bounding box center [365, 233] width 660 height 421
click at [24, 92] on icon at bounding box center [25, 90] width 4 height 4
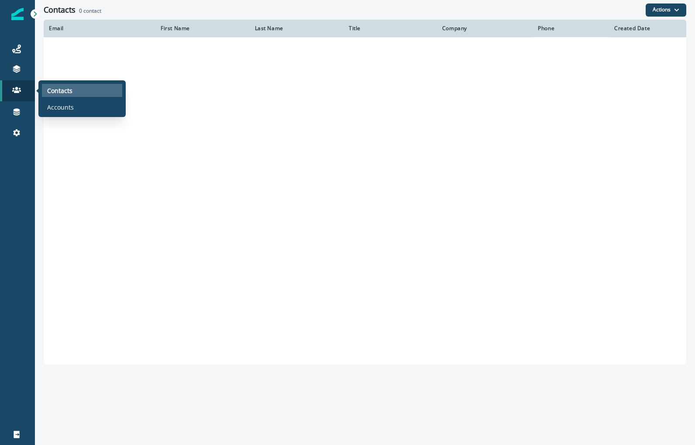
click at [45, 94] on div "Contacts" at bounding box center [82, 90] width 80 height 13
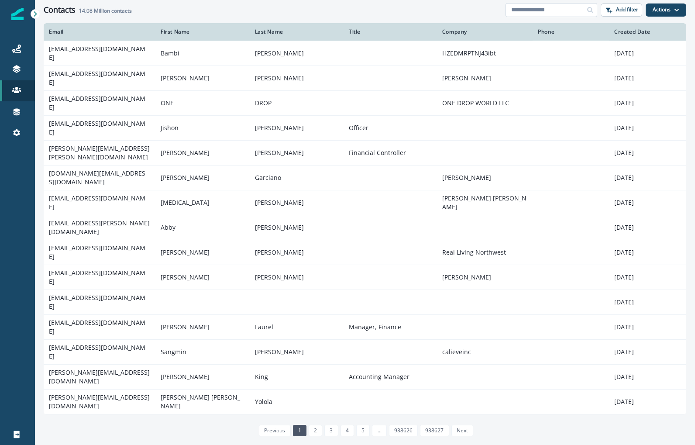
click at [555, 12] on input at bounding box center [552, 10] width 92 height 14
paste input "**********"
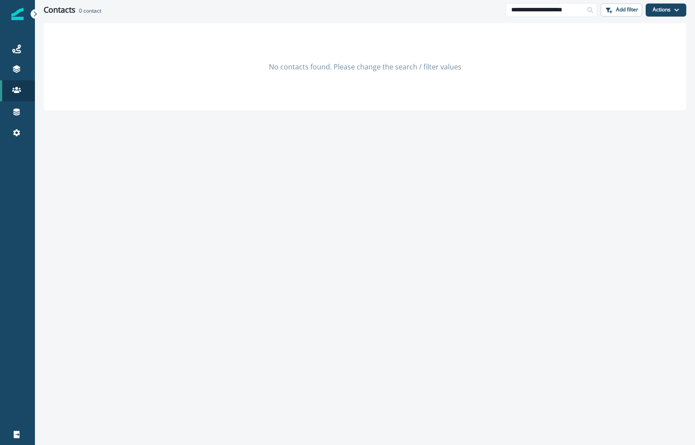
type input "**********"
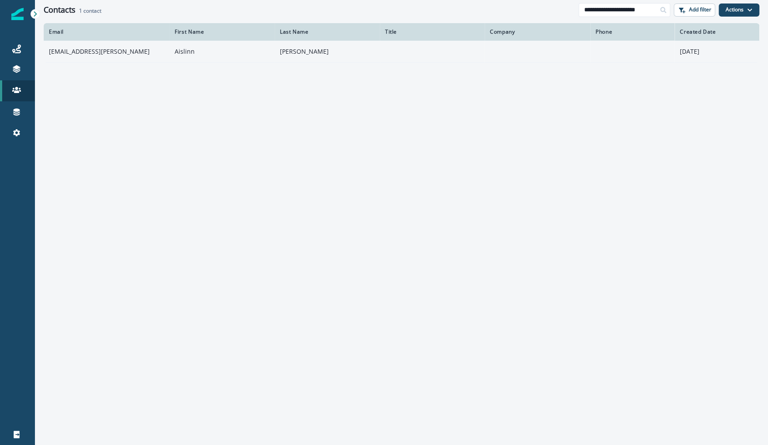
click at [92, 52] on td "[EMAIL_ADDRESS][PERSON_NAME]" at bounding box center [107, 52] width 126 height 22
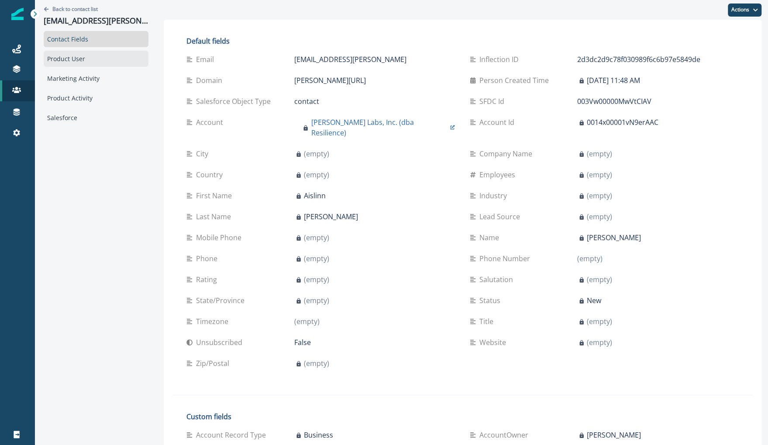
click at [96, 54] on div "Product User" at bounding box center [96, 59] width 105 height 16
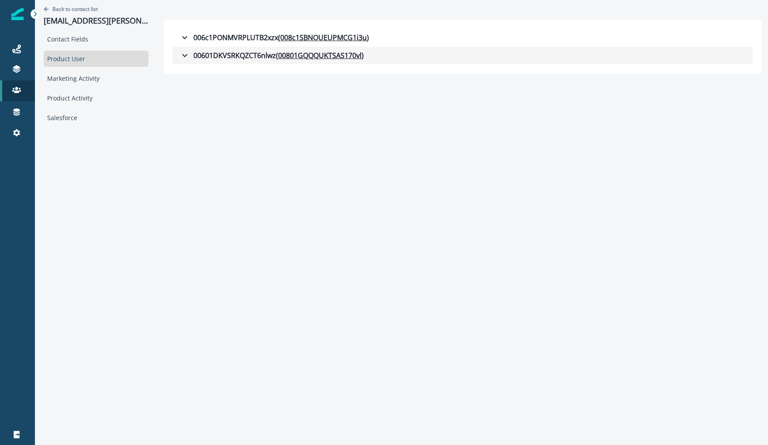
click at [182, 55] on icon "button" at bounding box center [184, 55] width 5 height 3
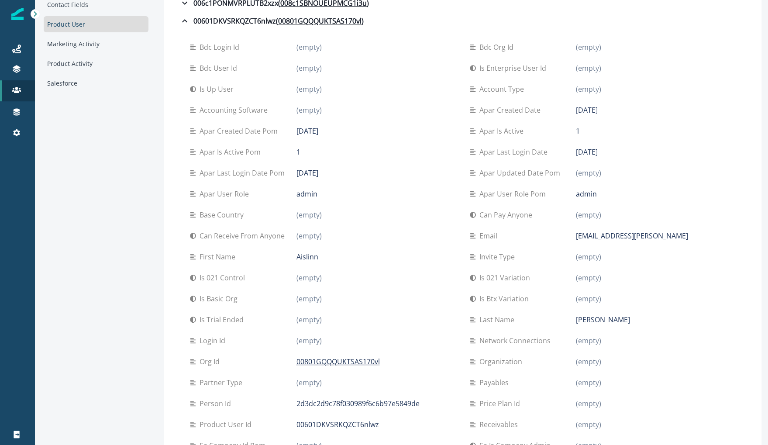
scroll to position [1, 0]
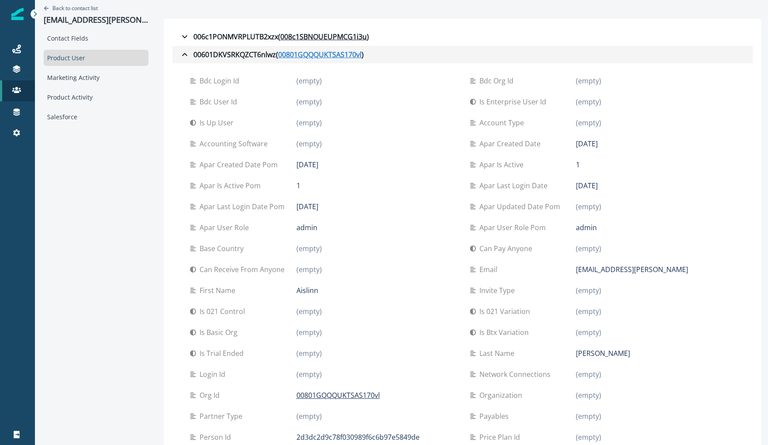
click at [321, 53] on u "00801GQQQUKTSAS170vl" at bounding box center [319, 54] width 83 height 10
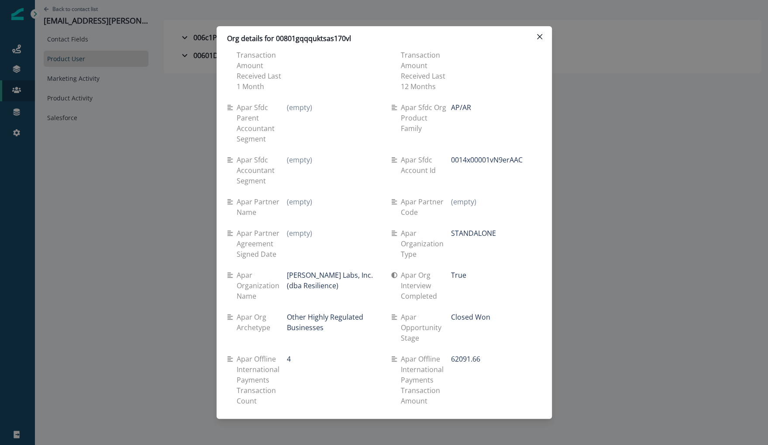
scroll to position [1378, 0]
click at [155, 116] on div "Org details for 00801gqqquktsas170vl Se travel spend lifetime (empty) Se spend …" at bounding box center [384, 222] width 768 height 445
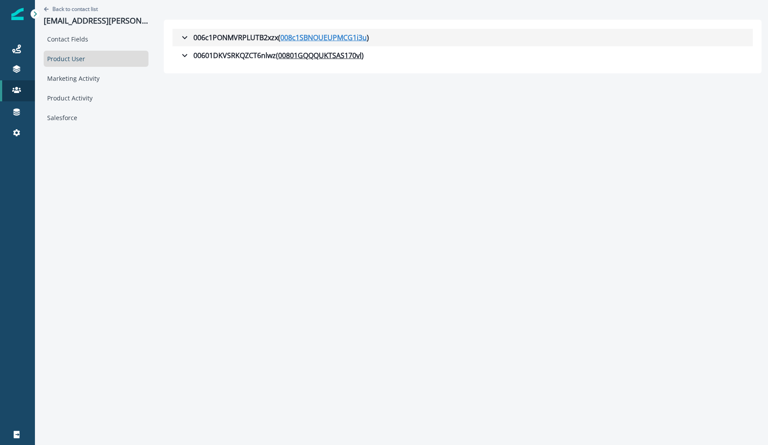
click at [301, 38] on u "008c1SBNOUEUPMCG1i3u" at bounding box center [323, 37] width 86 height 10
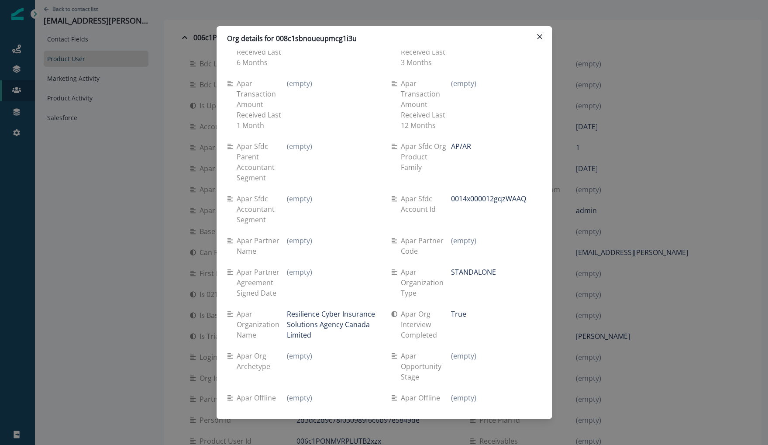
scroll to position [1340, 0]
click at [307, 38] on p "Org details for 008c1sbnoueupmcg1i3u" at bounding box center [292, 38] width 130 height 10
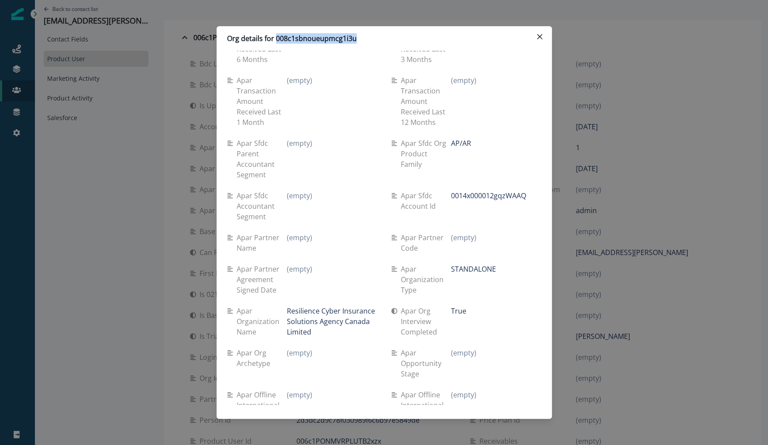
click at [307, 38] on p "Org details for 008c1sbnoueupmcg1i3u" at bounding box center [292, 38] width 130 height 10
copy p "008c1sbnoueupmcg1i3u"
click at [109, 40] on div "Org details for 008c1sbnoueupmcg1i3u Se travel spend lifetime (empty) Se spend …" at bounding box center [384, 222] width 768 height 445
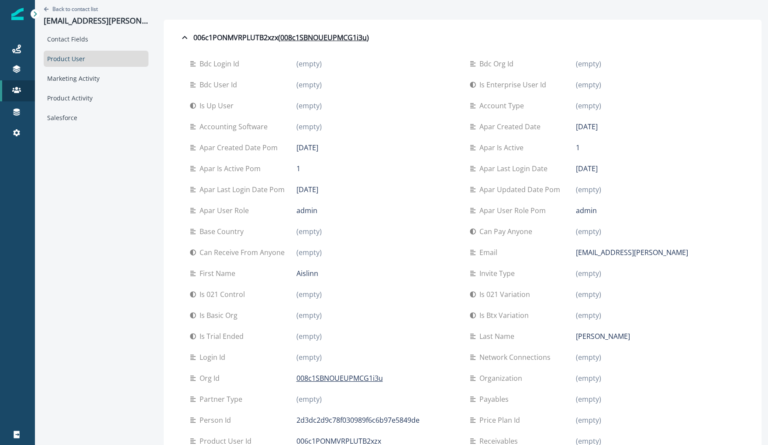
click at [109, 12] on div "Back to contact list aislinnlongano@arceo.ai" at bounding box center [96, 15] width 105 height 31
click at [112, 17] on p "aislinnlongano@arceo.ai" at bounding box center [96, 21] width 105 height 10
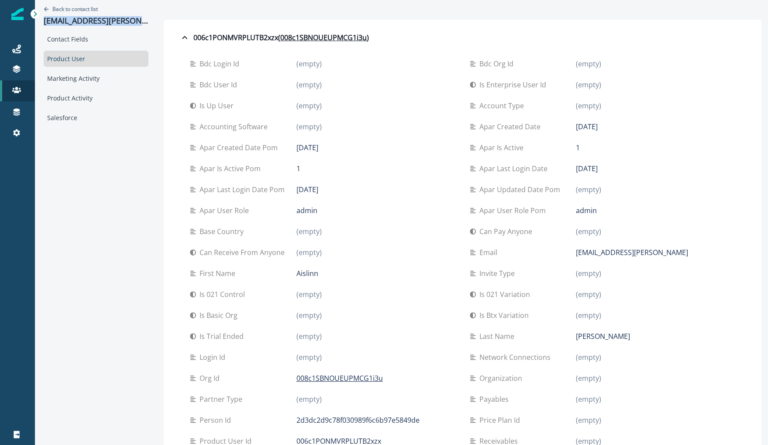
copy p "aislinnlongano@arceo.ai"
click at [76, 4] on div "Back to contact list aislinnlongano@arceo.ai" at bounding box center [96, 15] width 105 height 31
click at [77, 6] on p "Back to contact list" at bounding box center [74, 8] width 45 height 7
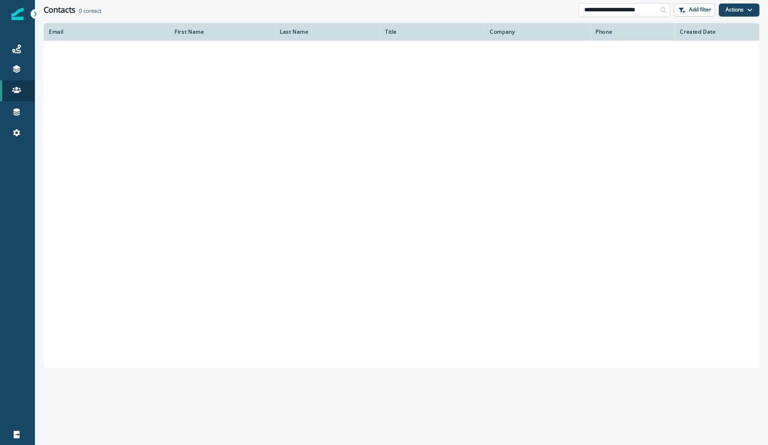
click at [614, 3] on input "**********" at bounding box center [625, 10] width 92 height 14
paste input
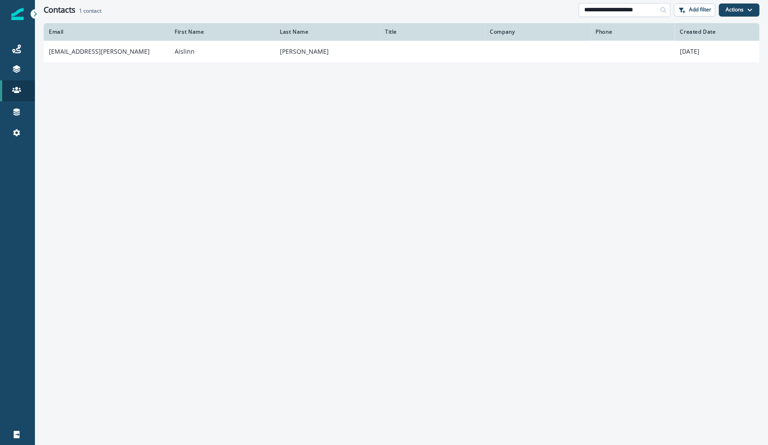
type input "**********"
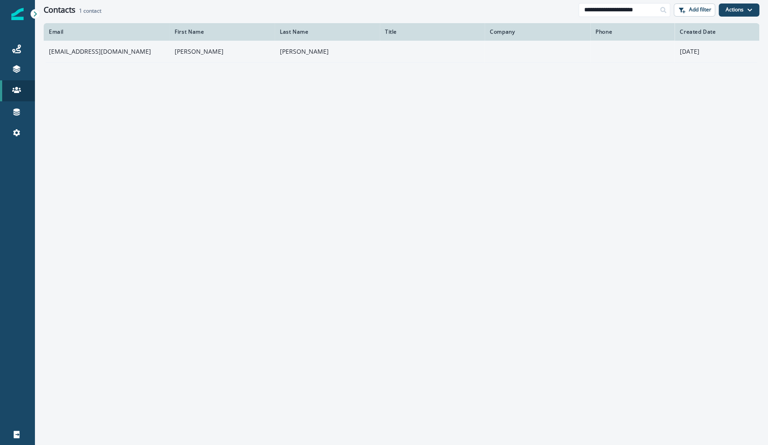
click at [94, 52] on td "ncdesigns303@gmail.com" at bounding box center [107, 52] width 126 height 22
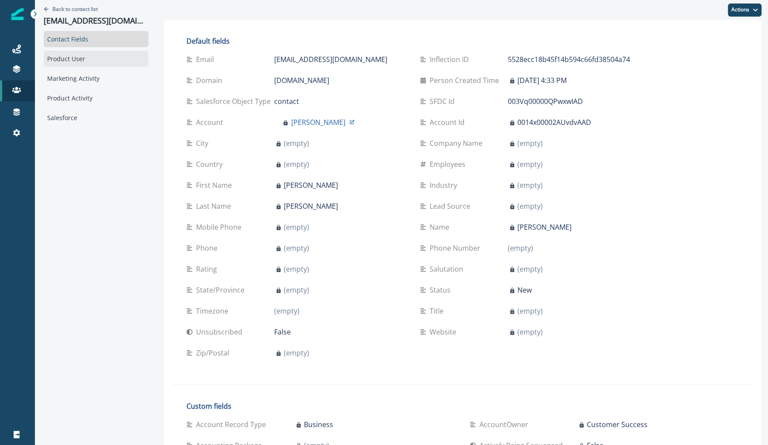
click at [83, 59] on div "Product User" at bounding box center [96, 59] width 105 height 16
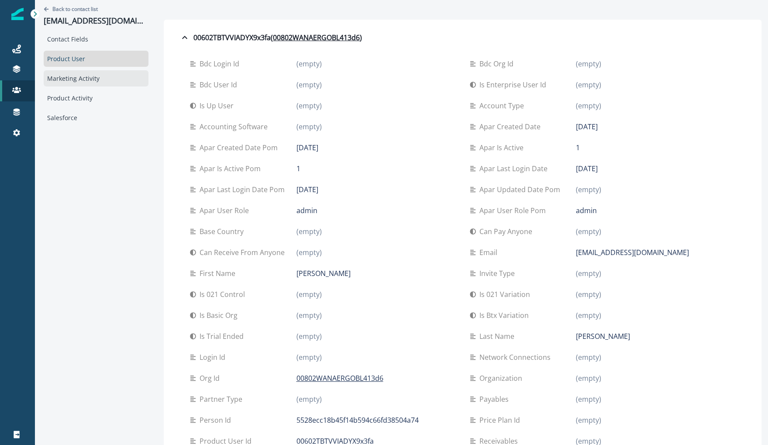
click at [86, 71] on div "Marketing Activity" at bounding box center [96, 78] width 105 height 16
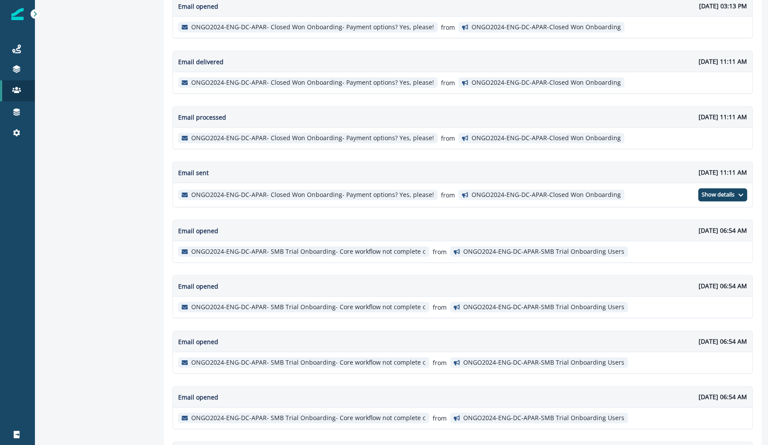
scroll to position [424, 0]
click at [695, 227] on p "August 25, 2025 at 06:54 AM" at bounding box center [723, 231] width 48 height 9
click at [695, 169] on p "[DATE] 11:11 AM" at bounding box center [723, 173] width 48 height 9
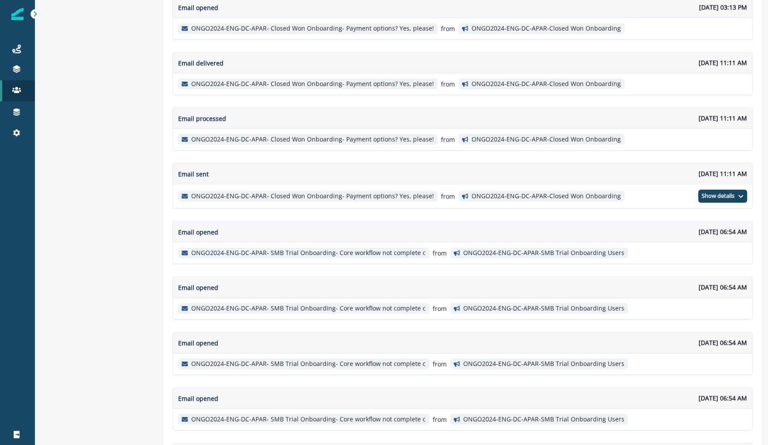
click at [695, 169] on p "[DATE] 11:11 AM" at bounding box center [723, 173] width 48 height 9
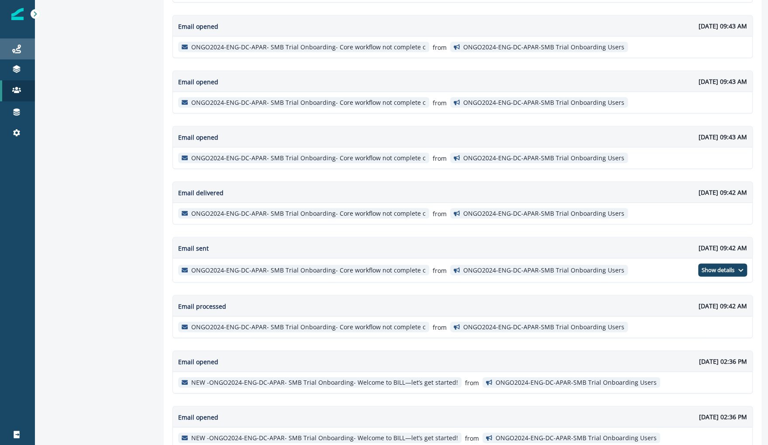
scroll to position [1114, 0]
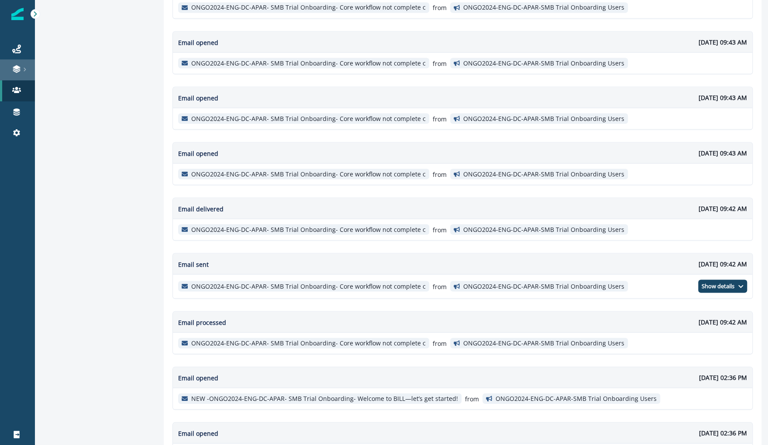
click at [20, 73] on icon at bounding box center [16, 69] width 9 height 9
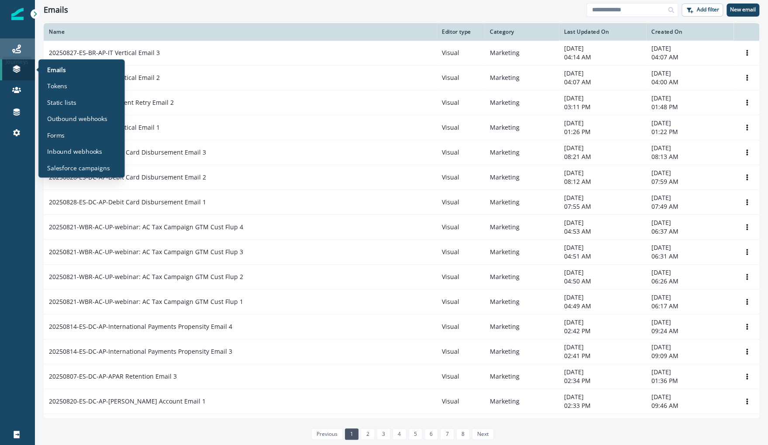
click at [21, 49] on div "Journeys" at bounding box center [17, 49] width 28 height 10
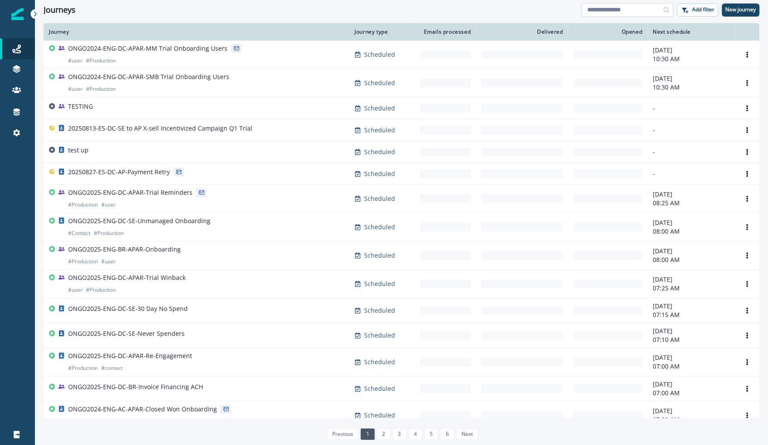
click at [621, 12] on input at bounding box center [628, 10] width 92 height 14
type input "**********"
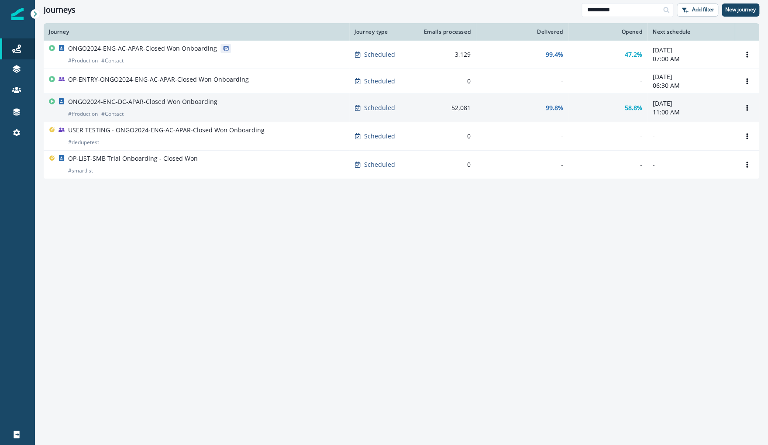
click at [207, 106] on div "ONGO2024-ENG-DC-APAR-Closed Won Onboarding # Production # Contact" at bounding box center [142, 107] width 149 height 21
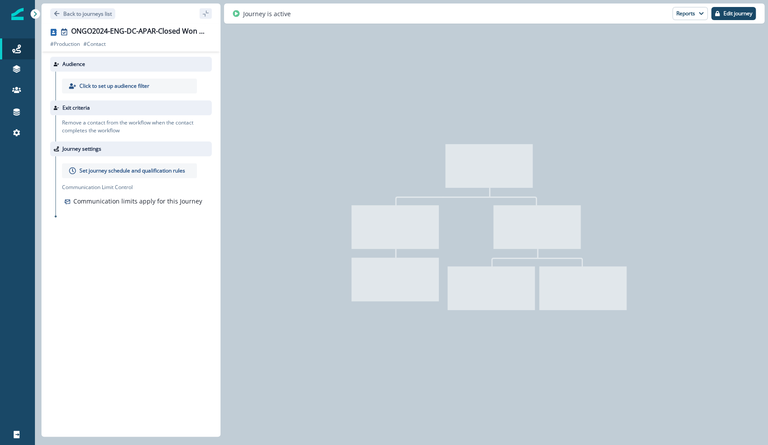
type input "**********"
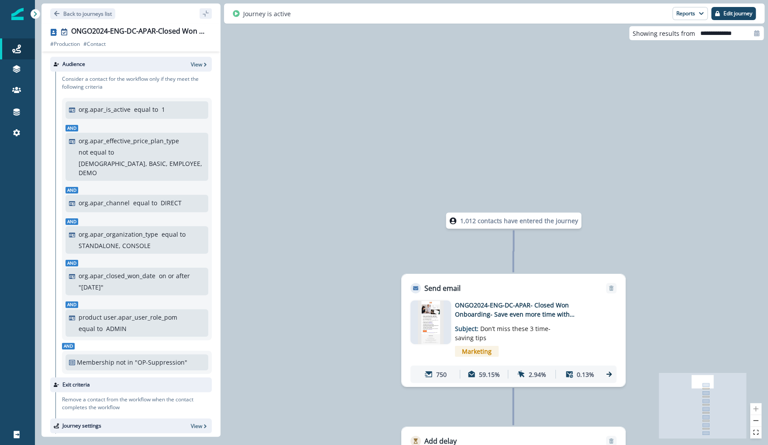
click at [429, 369] on div "750" at bounding box center [436, 374] width 44 height 16
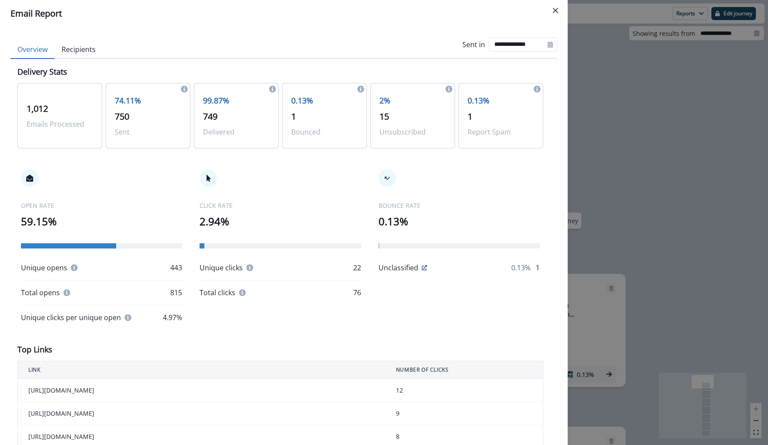
click at [550, 46] on icon at bounding box center [550, 44] width 5 height 6
select select "*"
select select "****"
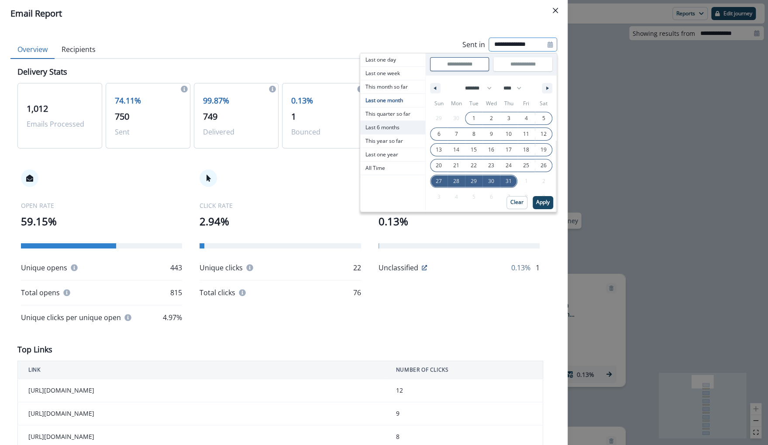
click at [394, 124] on span "Last 6 months" at bounding box center [392, 127] width 65 height 13
type input "**********"
select select "*"
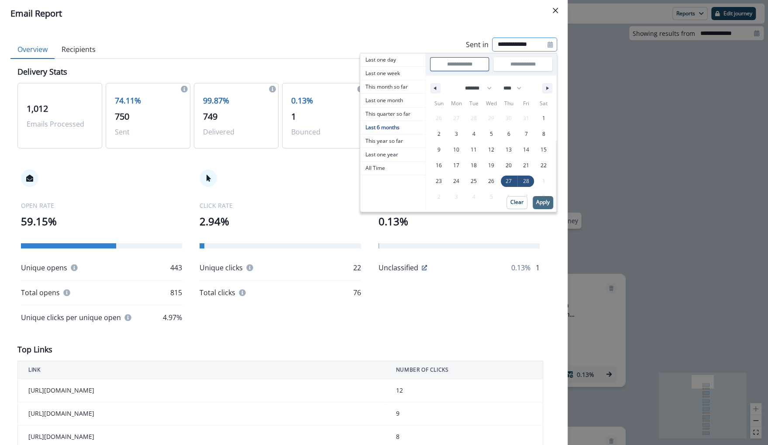
click at [541, 202] on p "Apply" at bounding box center [543, 202] width 14 height 6
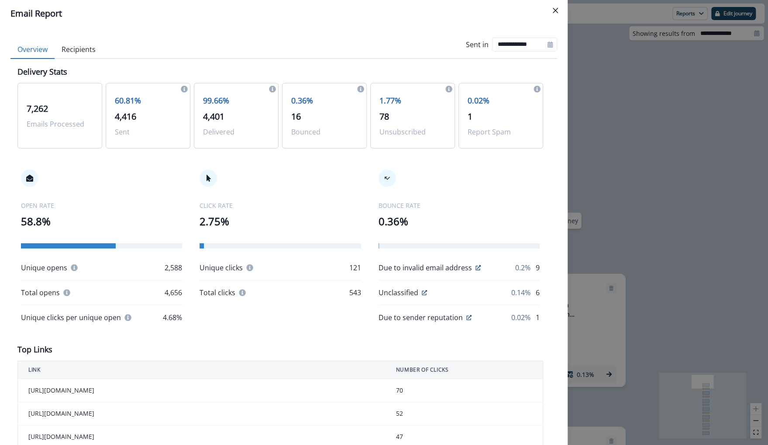
click at [73, 48] on button "Recipients" at bounding box center [79, 50] width 48 height 18
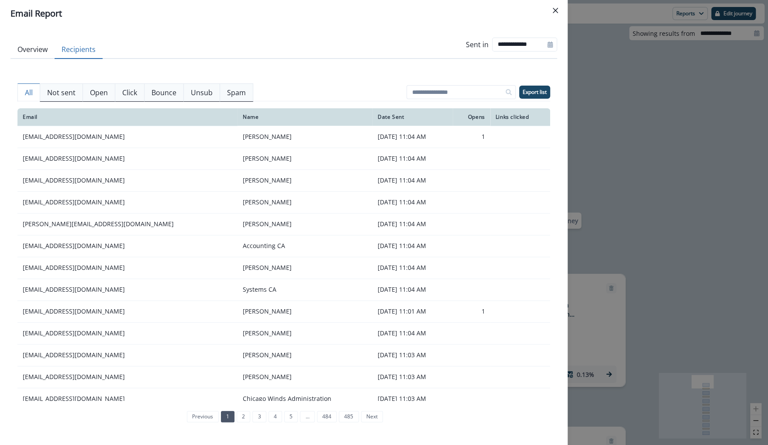
click at [61, 98] on button "Not sent" at bounding box center [61, 92] width 43 height 18
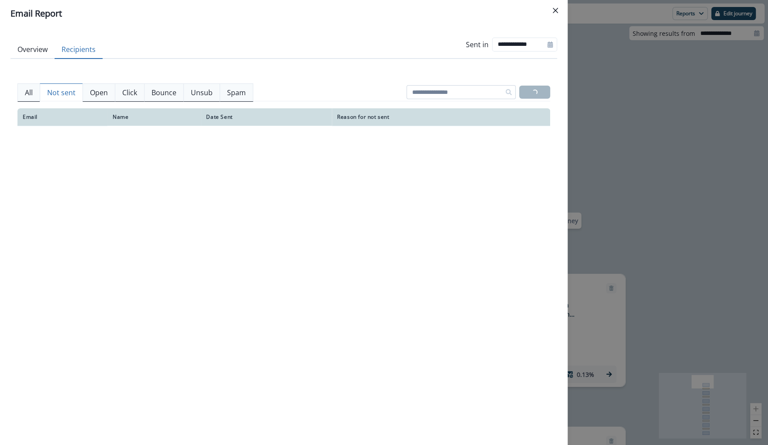
click at [481, 95] on input at bounding box center [461, 92] width 109 height 14
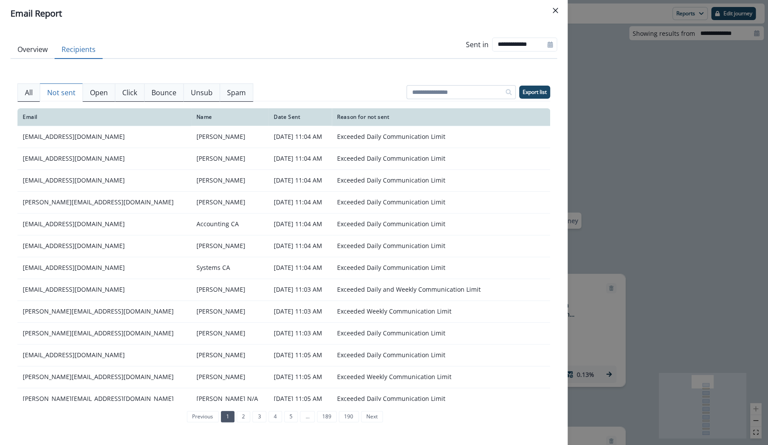
paste input "**********"
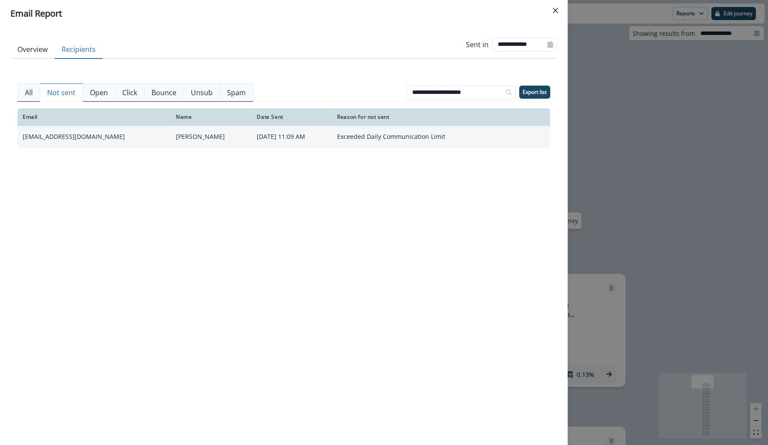
drag, startPoint x: 206, startPoint y: 140, endPoint x: 255, endPoint y: 138, distance: 49.8
click at [254, 139] on td "August 19, 2025 at 11:09 AM" at bounding box center [292, 137] width 80 height 22
click at [257, 138] on p "August 19, 2025 at 11:09 AM" at bounding box center [292, 136] width 70 height 9
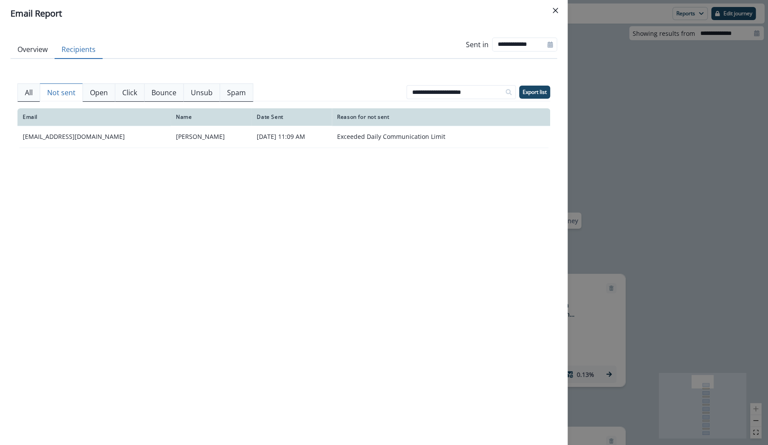
click at [480, 80] on div "**********" at bounding box center [283, 250] width 533 height 368
click at [483, 91] on input "**********" at bounding box center [461, 92] width 109 height 14
paste input "*****"
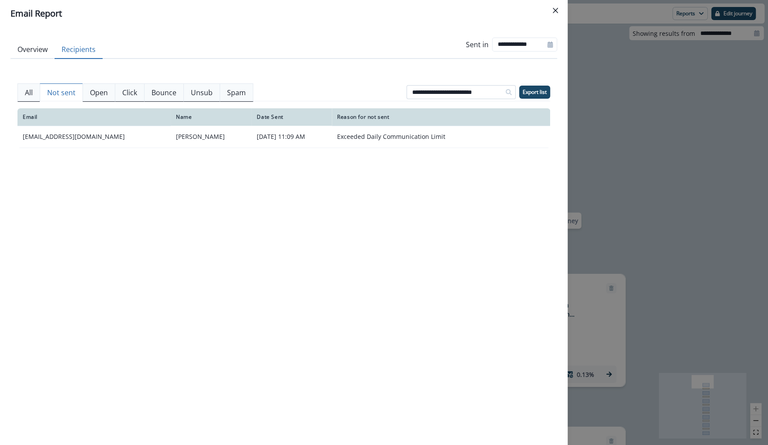
type input "**********"
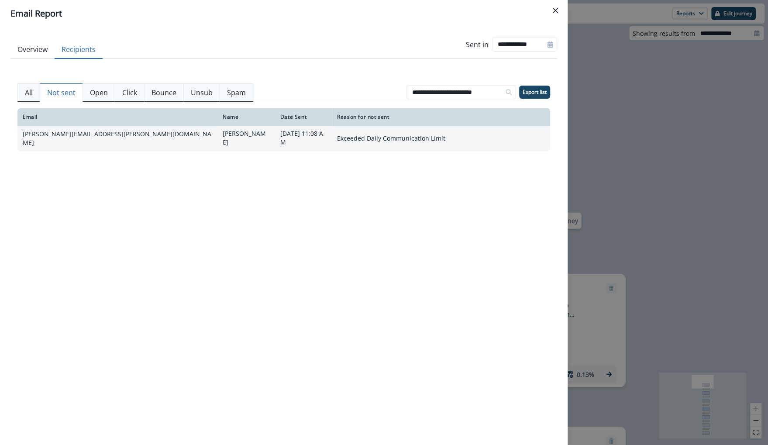
click at [217, 141] on td "[PERSON_NAME]" at bounding box center [246, 138] width 58 height 25
click at [70, 139] on td "[PERSON_NAME][EMAIL_ADDRESS][PERSON_NAME][DOMAIN_NAME]" at bounding box center [117, 138] width 200 height 25
click at [66, 126] on td "[PERSON_NAME][EMAIL_ADDRESS][PERSON_NAME][DOMAIN_NAME]" at bounding box center [117, 138] width 200 height 25
click at [80, 135] on td "[PERSON_NAME][EMAIL_ADDRESS][PERSON_NAME][DOMAIN_NAME]" at bounding box center [117, 138] width 200 height 25
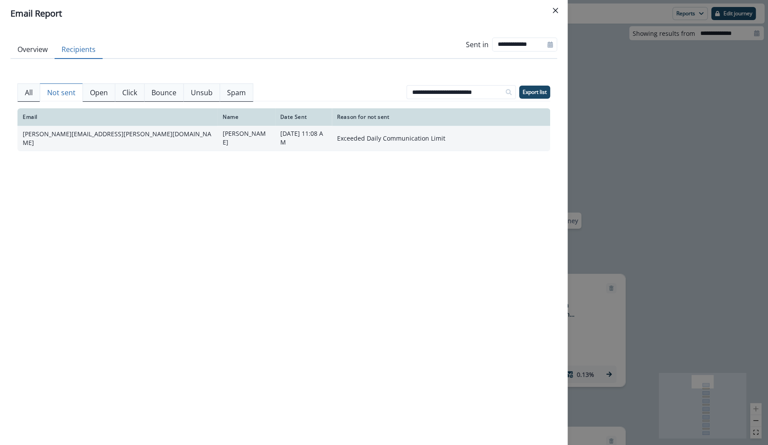
click at [80, 135] on td "[PERSON_NAME][EMAIL_ADDRESS][PERSON_NAME][DOMAIN_NAME]" at bounding box center [117, 138] width 200 height 25
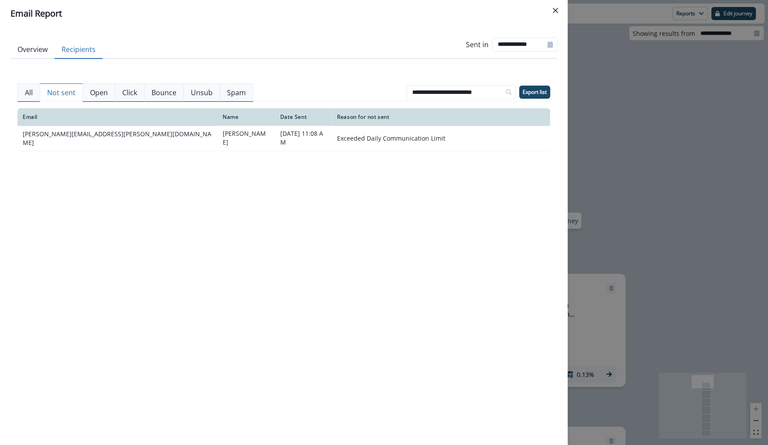
copy td "[PERSON_NAME][EMAIL_ADDRESS][PERSON_NAME][DOMAIN_NAME]"
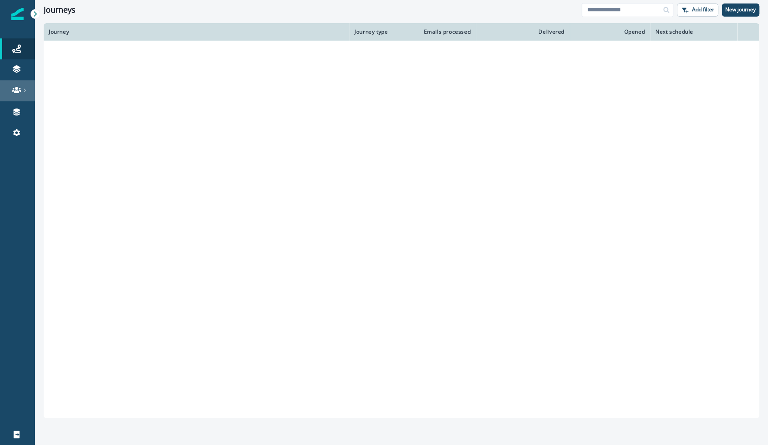
click at [18, 91] on icon at bounding box center [16, 90] width 9 height 6
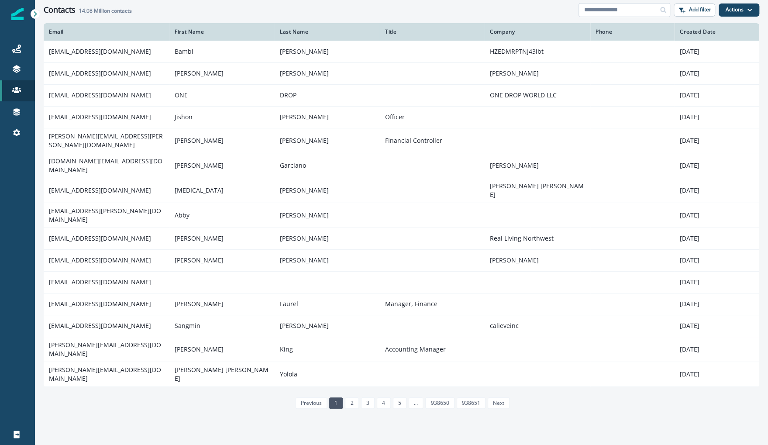
click at [620, 15] on input at bounding box center [625, 10] width 92 height 14
paste input "**********"
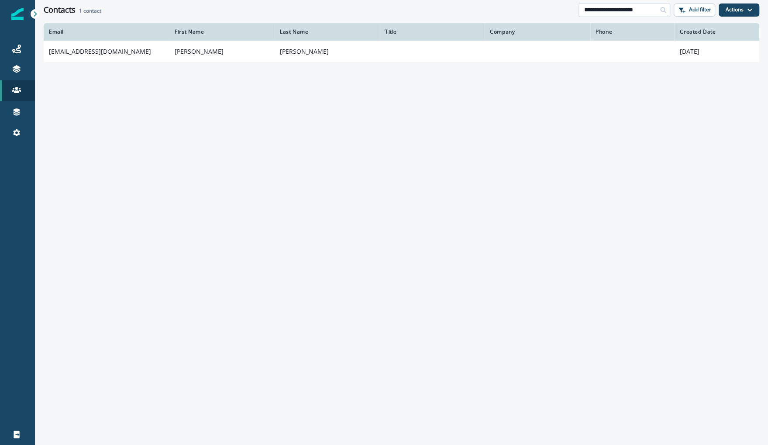
type input "**********"
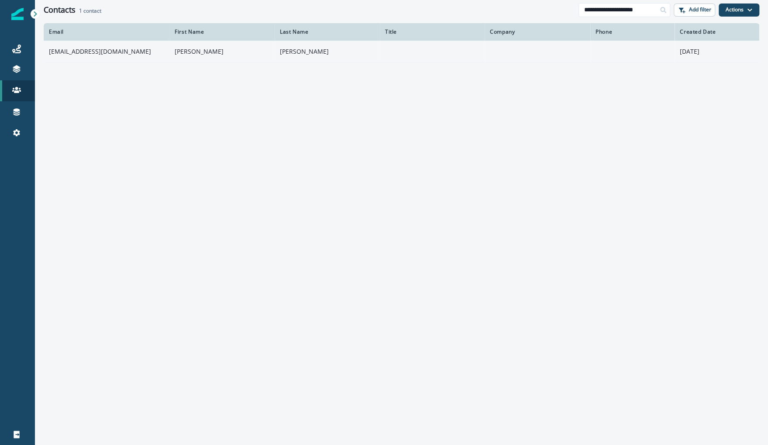
click at [132, 52] on td "[EMAIL_ADDRESS][DOMAIN_NAME]" at bounding box center [107, 52] width 126 height 22
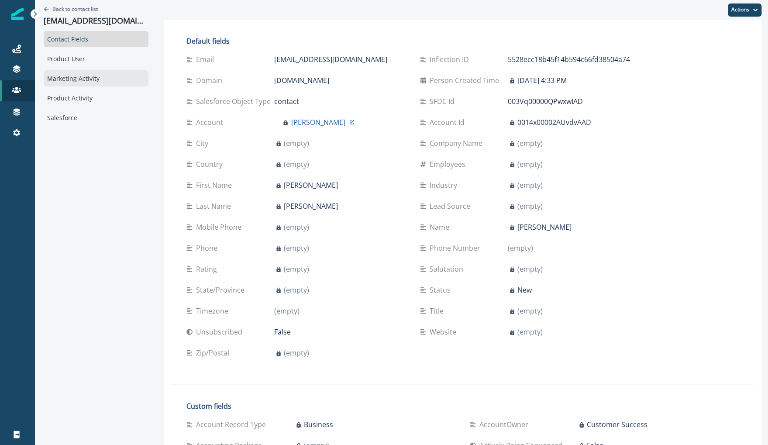
click at [79, 76] on div "Marketing Activity" at bounding box center [96, 78] width 105 height 16
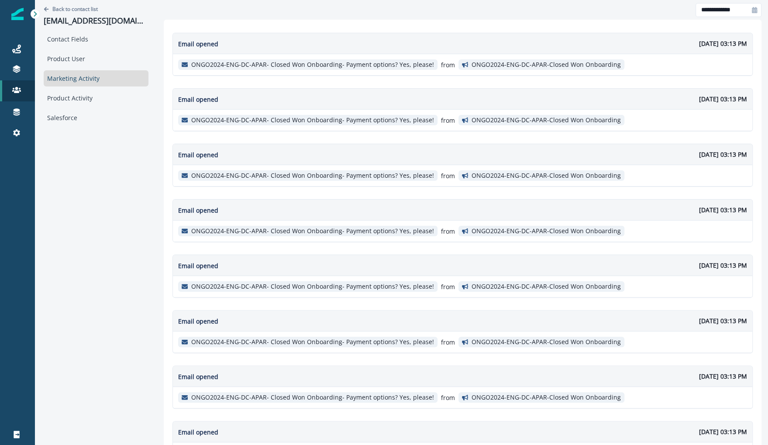
click at [753, 12] on icon at bounding box center [755, 10] width 6 height 6
select select "*"
select select "****"
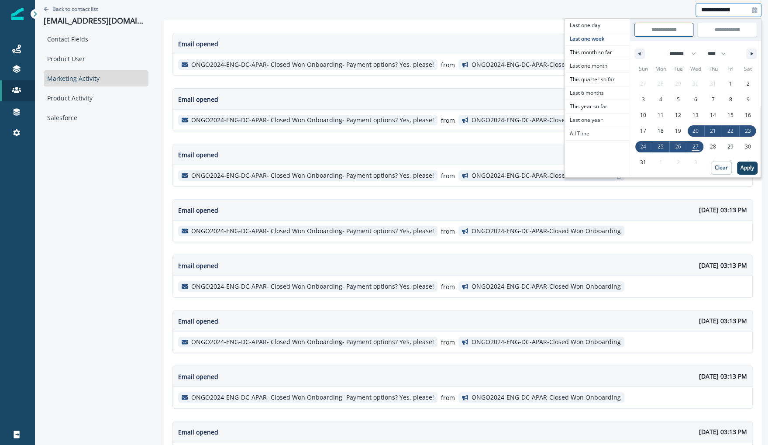
click at [751, 10] on div at bounding box center [755, 10] width 14 height 14
select select "*"
select select "****"
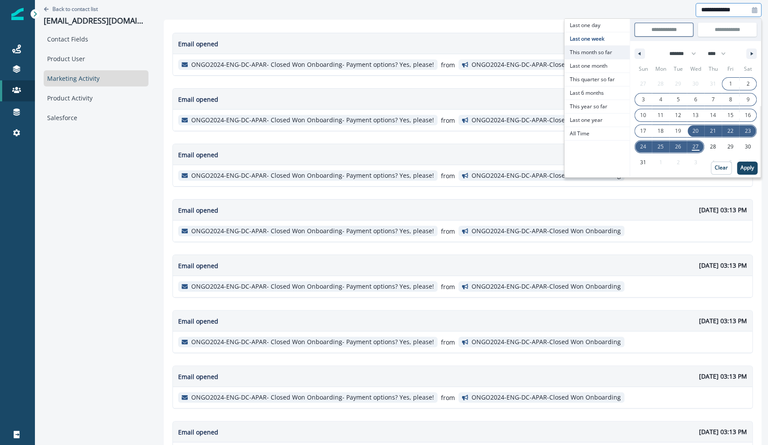
click at [609, 55] on span "This month so far" at bounding box center [597, 52] width 65 height 13
type input "**********"
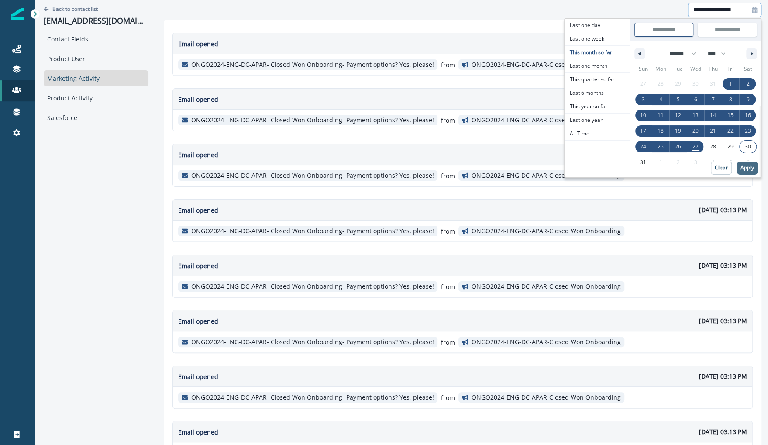
click at [745, 163] on button "Apply" at bounding box center [747, 168] width 21 height 13
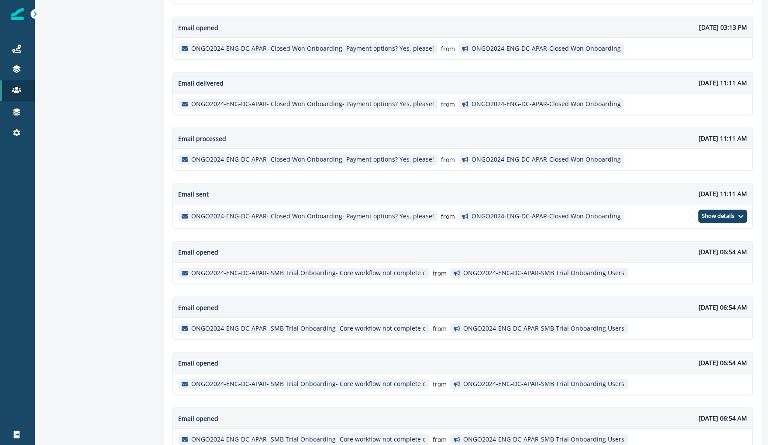
scroll to position [443, 0]
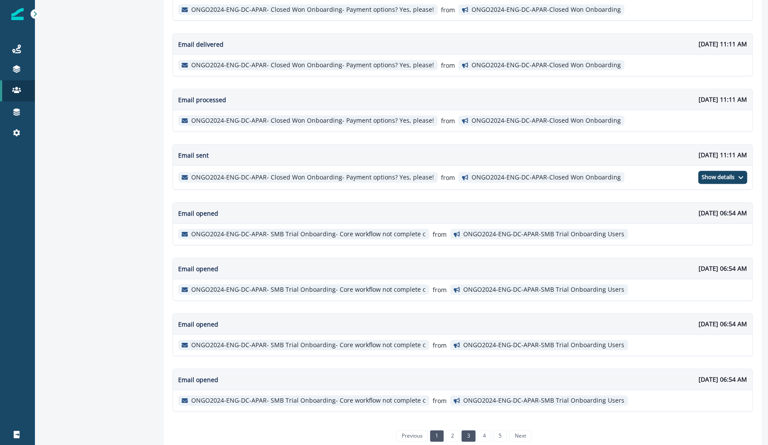
click at [462, 430] on link "3" at bounding box center [469, 435] width 14 height 11
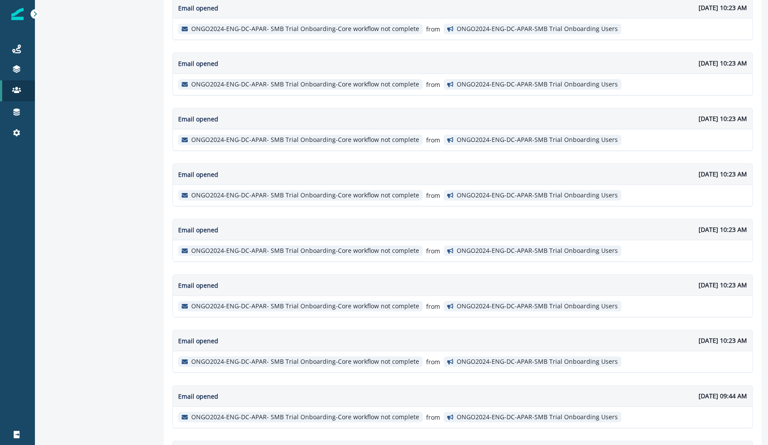
scroll to position [441, 0]
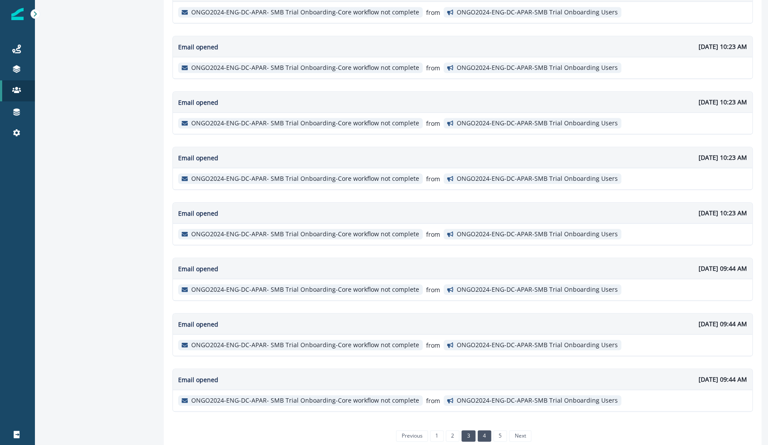
click at [478, 430] on link "4" at bounding box center [485, 435] width 14 height 11
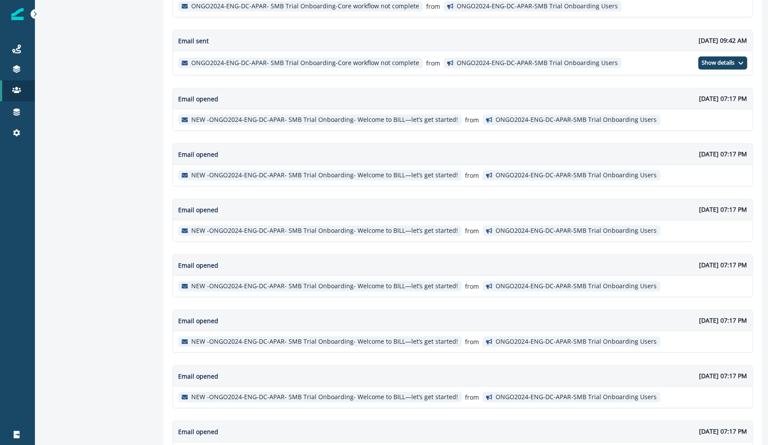
scroll to position [0, 0]
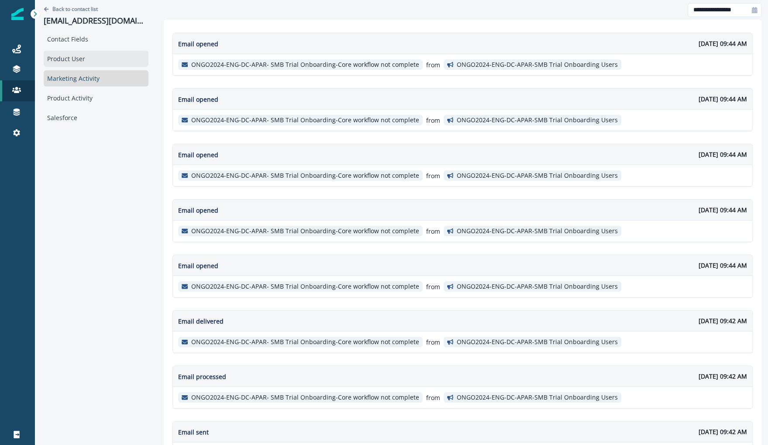
click at [85, 57] on div "Product User" at bounding box center [96, 59] width 105 height 16
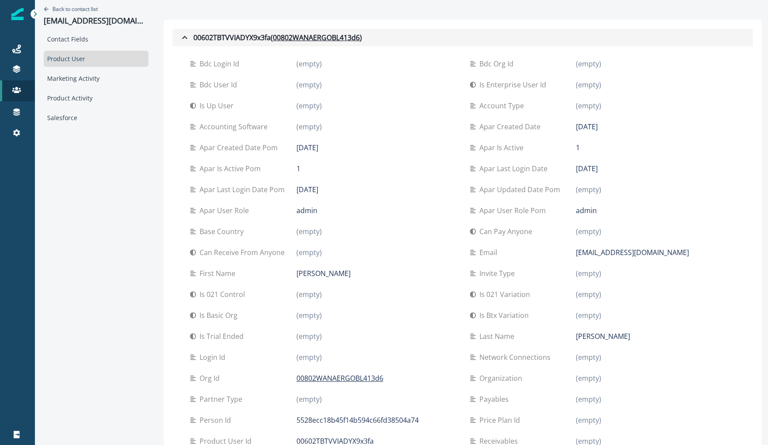
click at [179, 33] on icon "button" at bounding box center [184, 37] width 10 height 10
click at [172, 37] on button "00602TBTVVIADYX9x3fa ( 00802WANAERGOBL413d6 )" at bounding box center [462, 37] width 580 height 17
click at [279, 36] on u "00802WANAERGOBL413d6" at bounding box center [316, 37] width 87 height 10
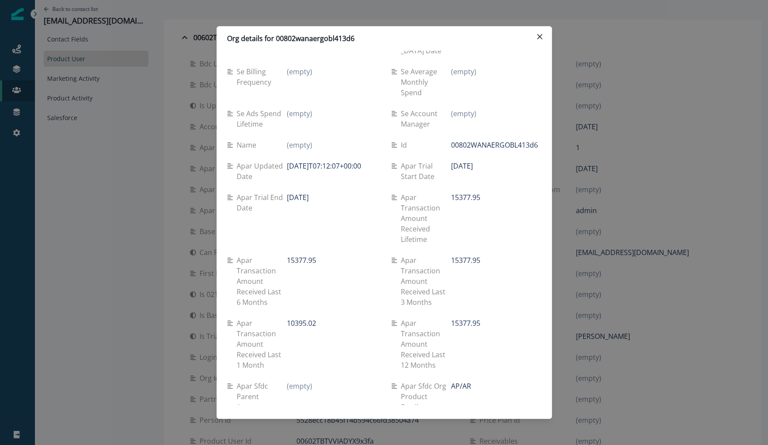
scroll to position [1105, 0]
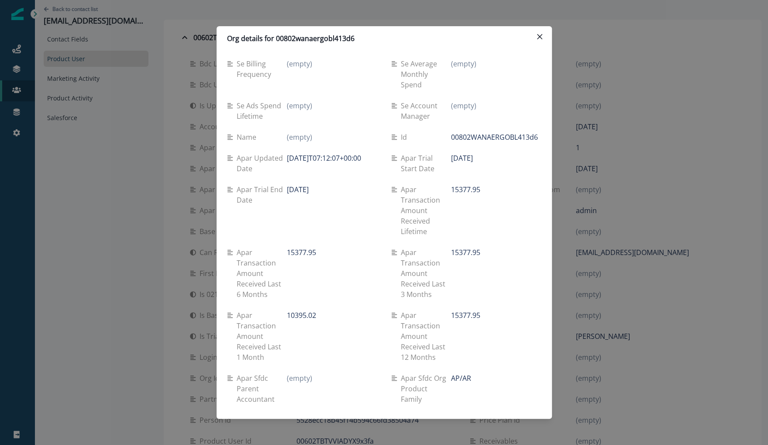
drag, startPoint x: 453, startPoint y: 136, endPoint x: 507, endPoint y: 134, distance: 53.3
click at [507, 153] on div "[DATE]" at bounding box center [496, 158] width 90 height 10
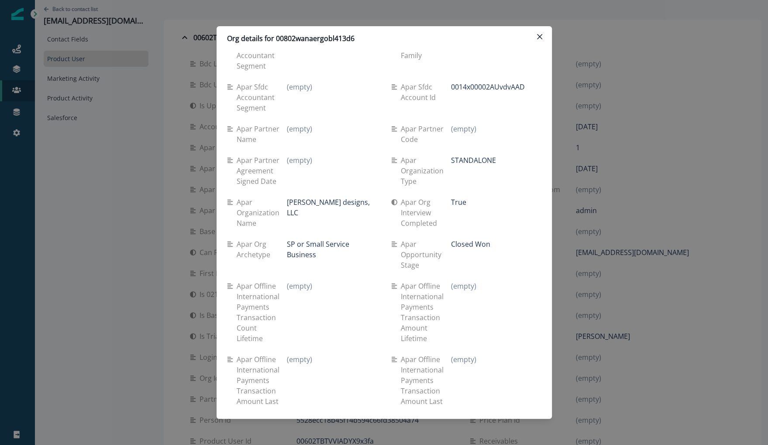
scroll to position [1458, 0]
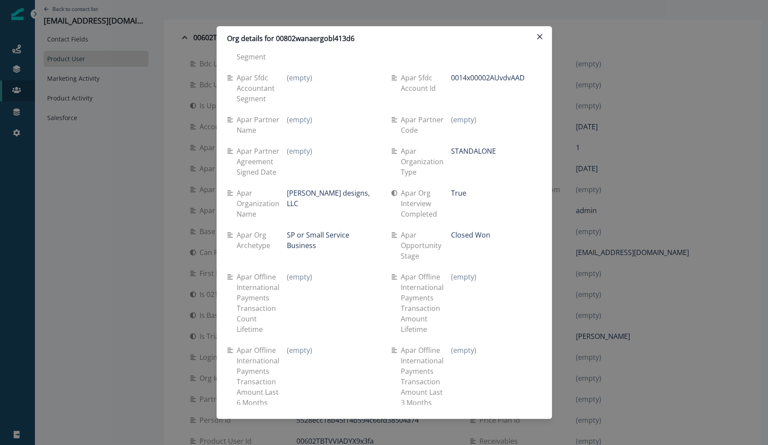
click at [483, 230] on p "Closed Won" at bounding box center [470, 235] width 39 height 10
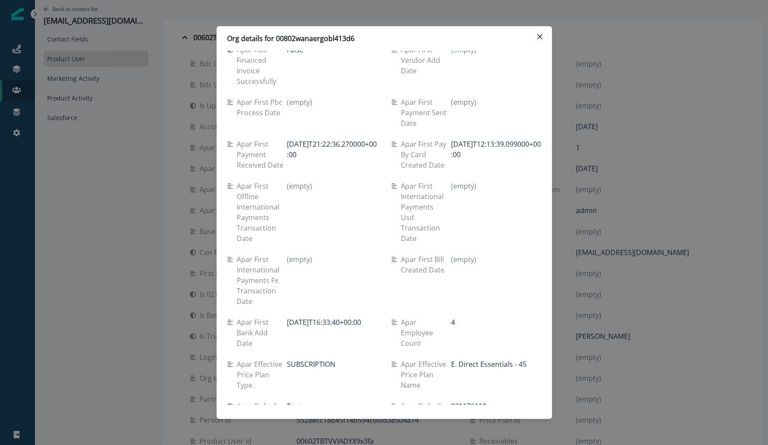
scroll to position [3550, 0]
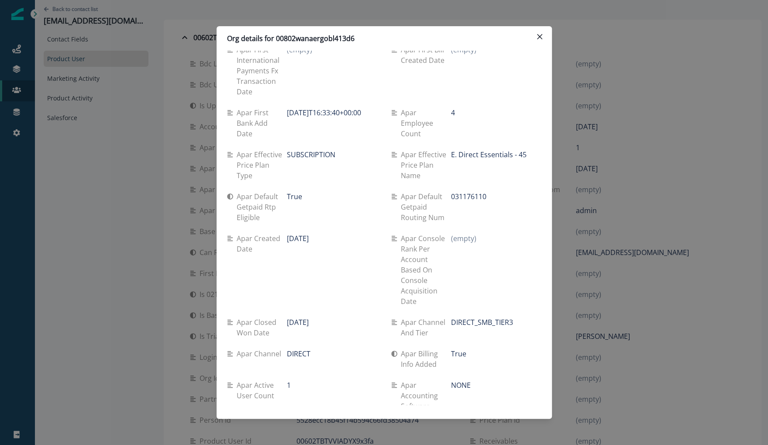
click at [338, 34] on p "Org details for 00802wanaergobl413d6" at bounding box center [291, 38] width 128 height 10
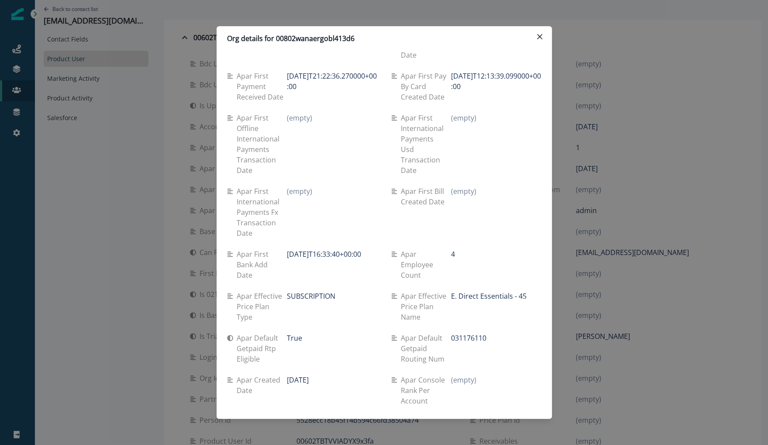
scroll to position [3408, 0]
click at [328, 42] on p "Org details for 00802wanaergobl413d6" at bounding box center [291, 38] width 128 height 10
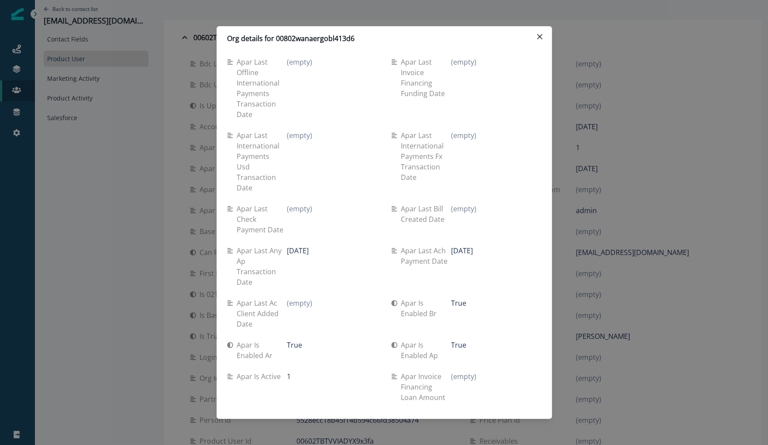
scroll to position [2055, 0]
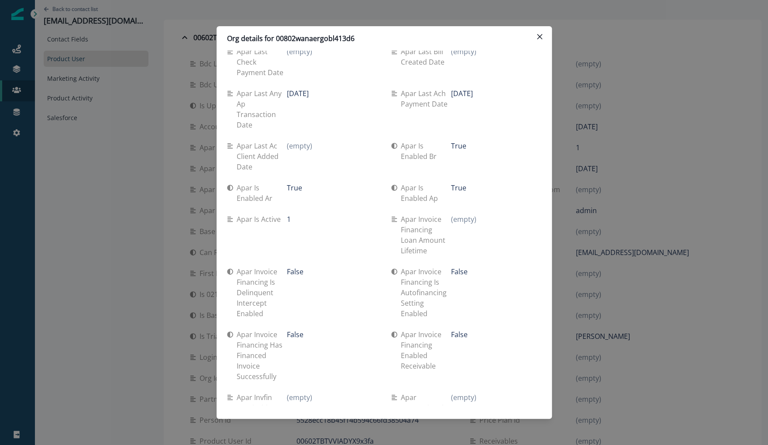
click at [365, 209] on div "Apar is active 1" at bounding box center [302, 235] width 150 height 52
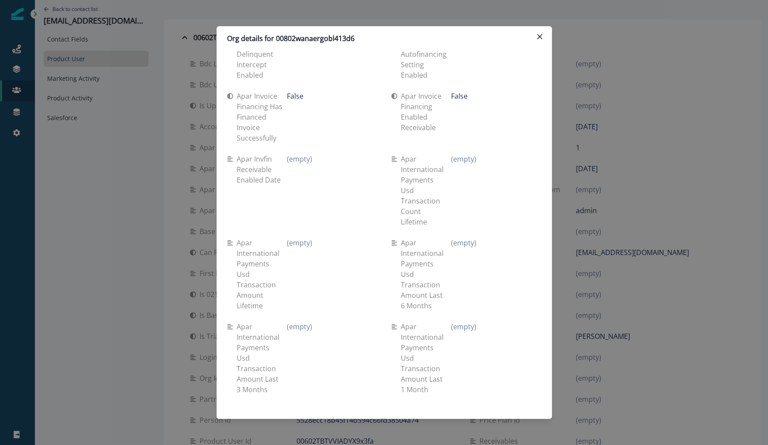
scroll to position [2455, 0]
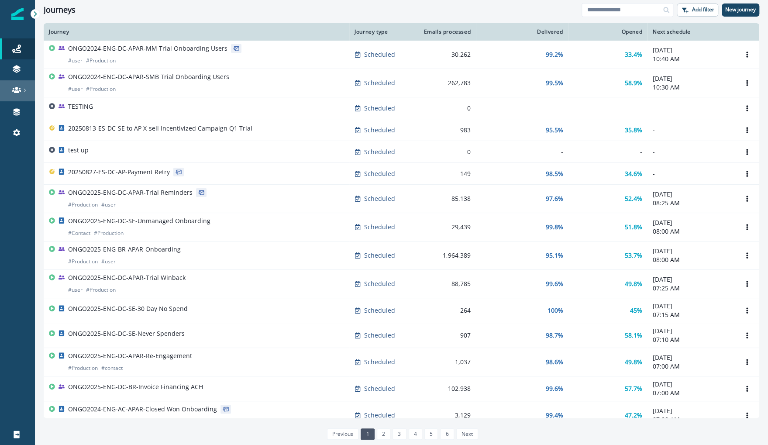
click at [4, 86] on div at bounding box center [17, 90] width 28 height 9
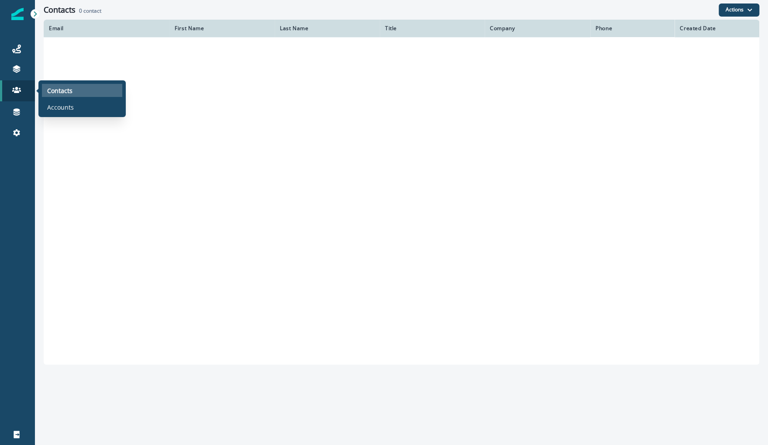
click at [57, 85] on div "Contacts" at bounding box center [82, 90] width 80 height 13
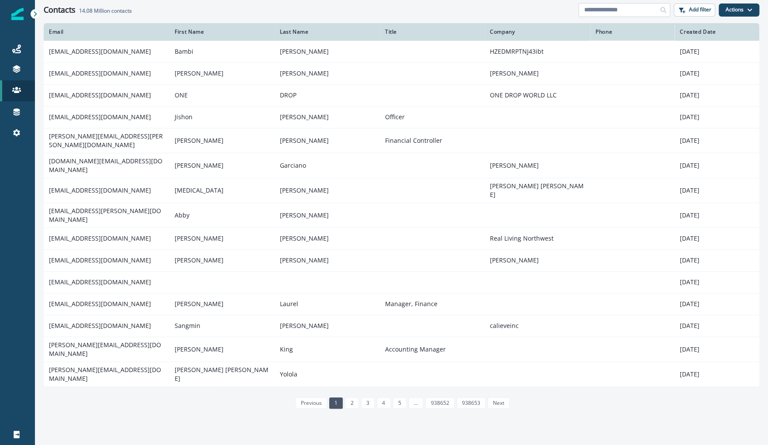
click at [601, 16] on input at bounding box center [625, 10] width 92 height 14
paste input "**********"
type input "**********"
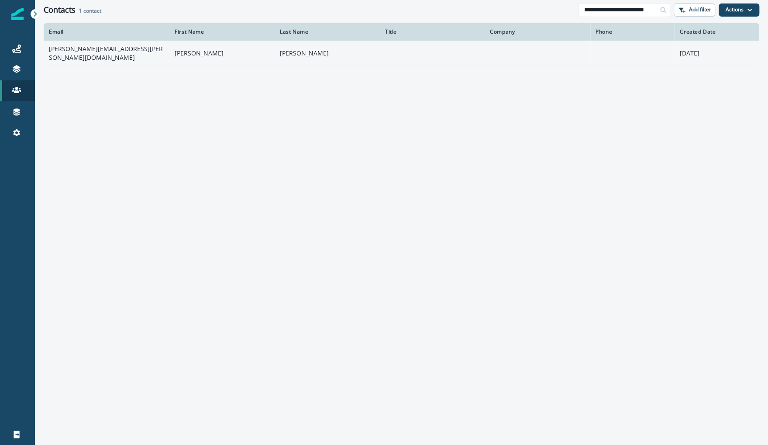
click at [113, 51] on td "[PERSON_NAME][EMAIL_ADDRESS][PERSON_NAME][DOMAIN_NAME]" at bounding box center [107, 53] width 126 height 25
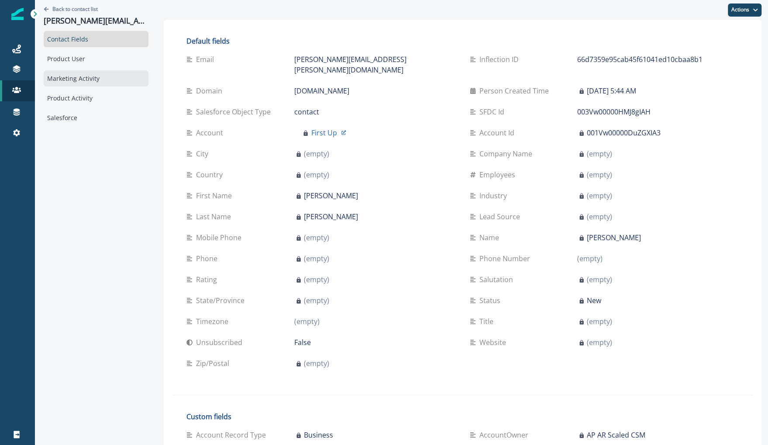
click at [116, 77] on div "Marketing Activity" at bounding box center [96, 78] width 105 height 16
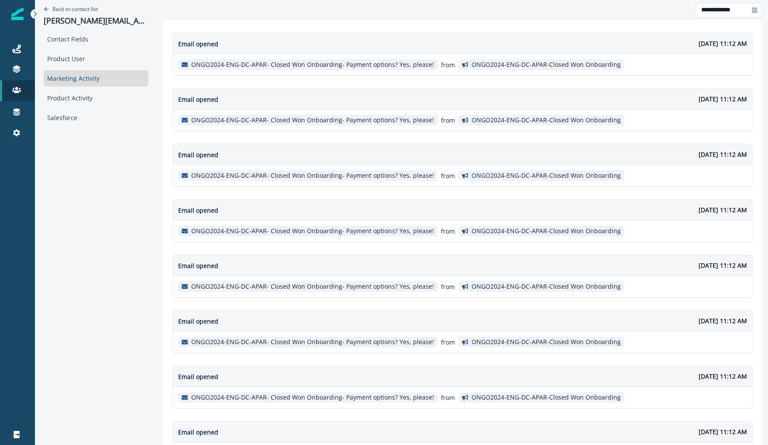
click at [752, 14] on div at bounding box center [755, 10] width 14 height 14
select select "*"
select select "****"
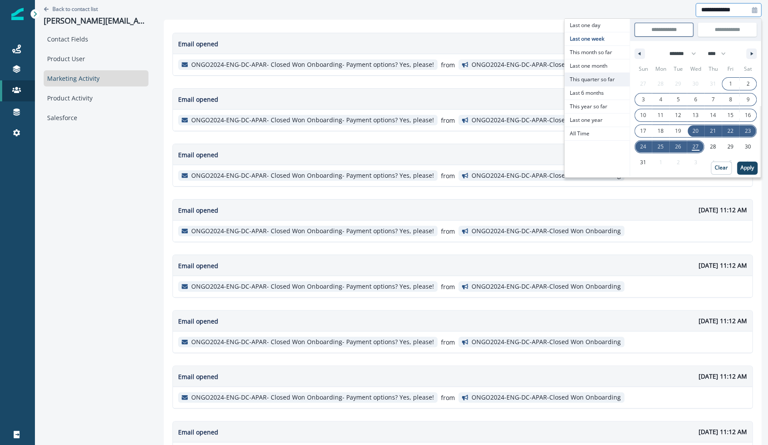
click at [602, 78] on span "This quarter so far" at bounding box center [597, 79] width 65 height 13
type input "**********"
select select "*"
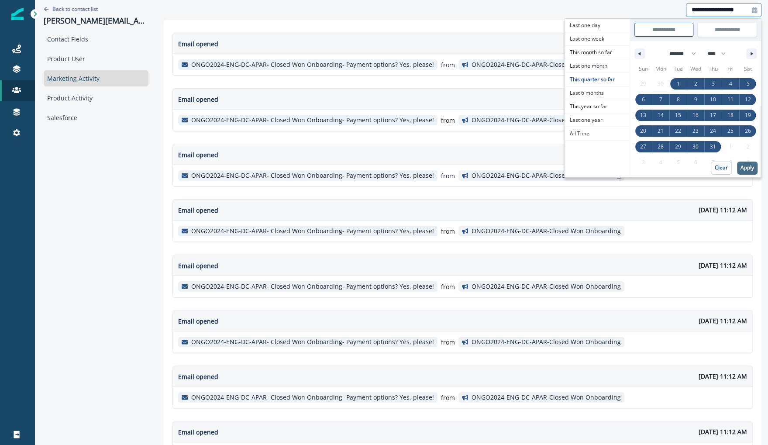
click at [745, 170] on p "Apply" at bounding box center [748, 168] width 14 height 6
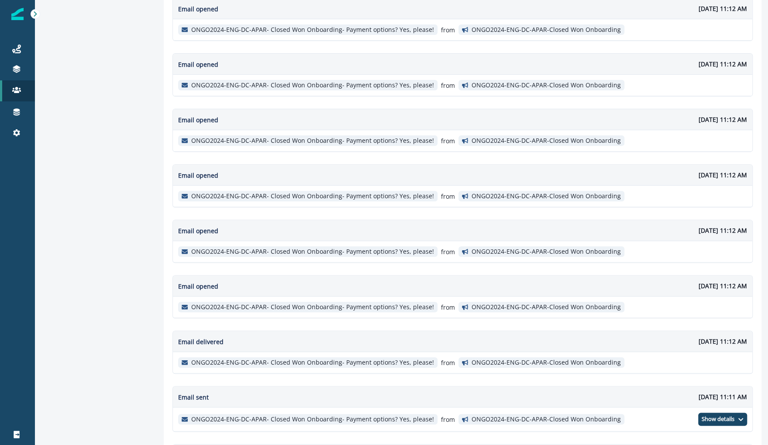
scroll to position [443, 0]
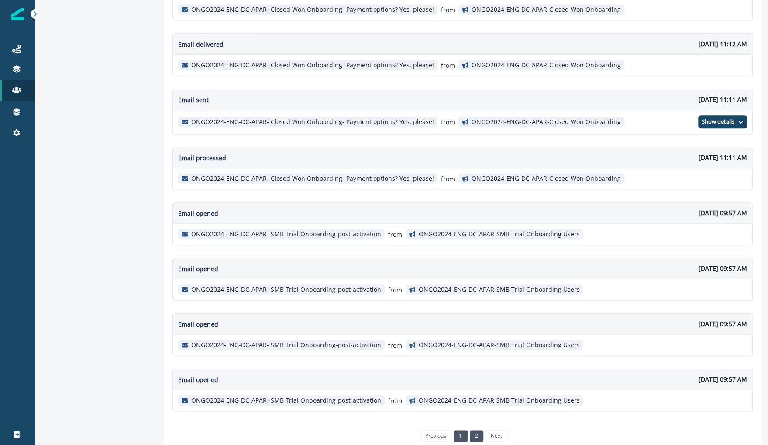
click at [476, 430] on link "2" at bounding box center [477, 435] width 14 height 11
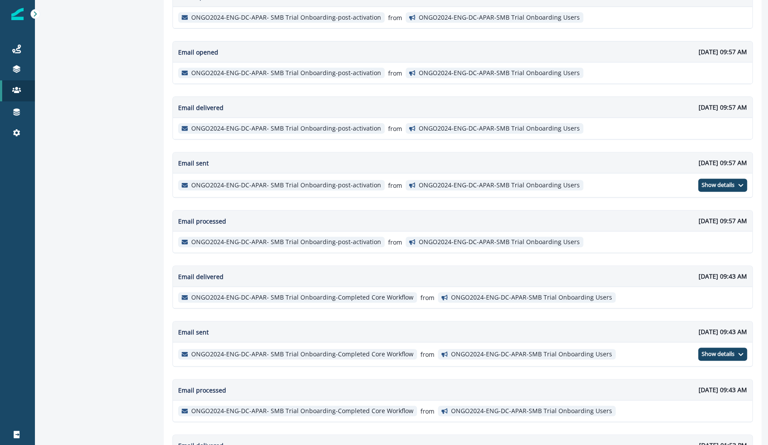
scroll to position [0, 0]
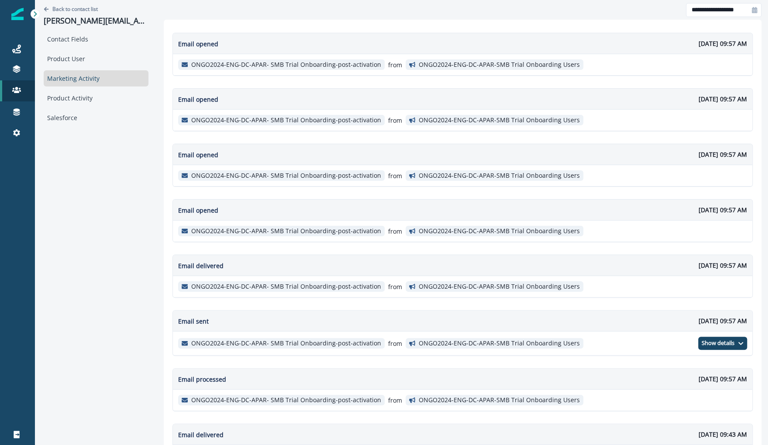
click at [119, 80] on div "Marketing Activity" at bounding box center [96, 78] width 105 height 16
click at [122, 59] on div "Product User" at bounding box center [96, 59] width 105 height 16
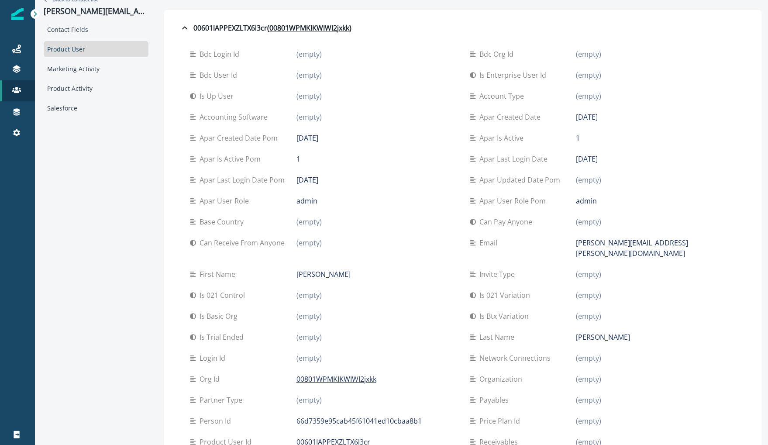
scroll to position [2, 0]
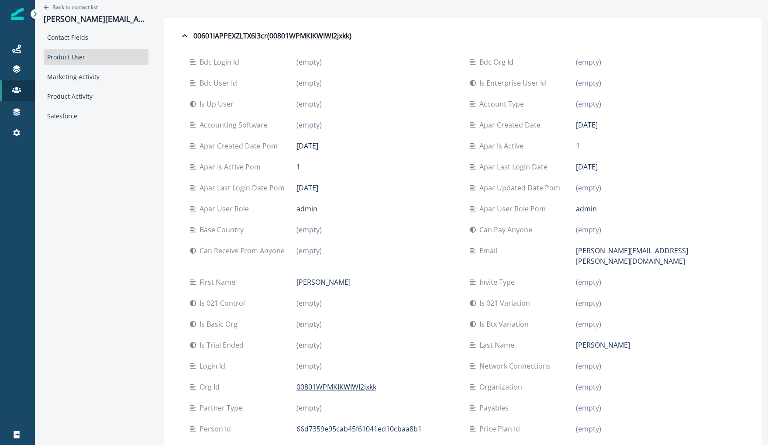
click at [407, 24] on div "00601IAPPEXZLTX6l3cr ( 00801WPMKIKWIWI2jxkk ) bdc login id (empty) bdc org id (…" at bounding box center [463, 292] width 598 height 548
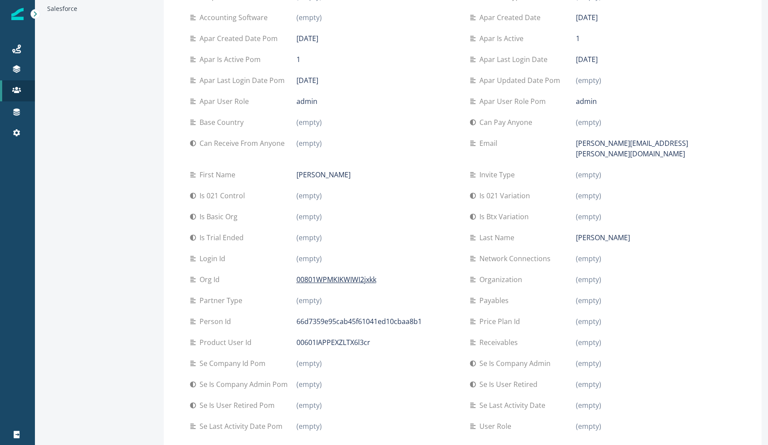
scroll to position [107, 0]
